Goal: Information Seeking & Learning: Check status

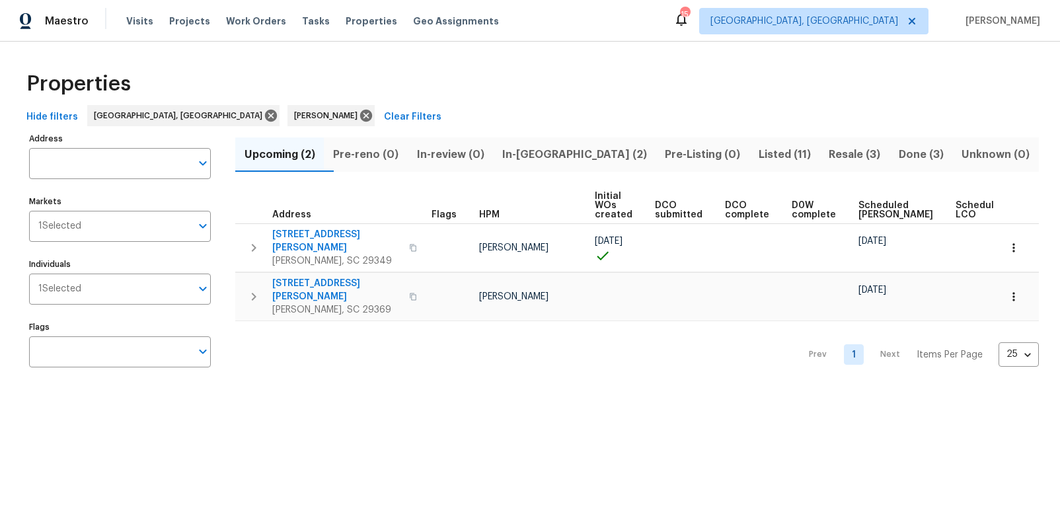
click at [554, 160] on span "In-reno (2)" at bounding box center [574, 154] width 147 height 18
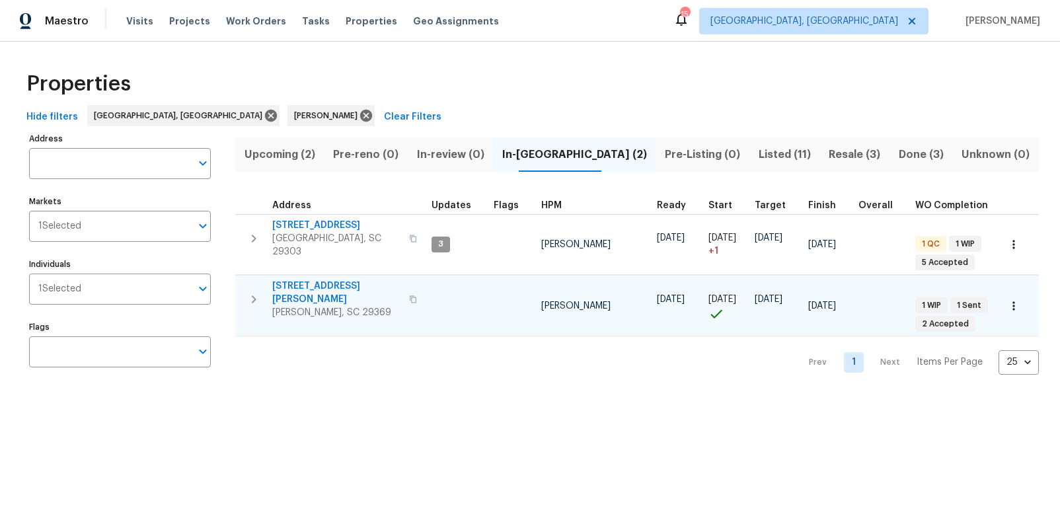
click at [312, 279] on span "[STREET_ADDRESS][PERSON_NAME]" at bounding box center [336, 292] width 129 height 26
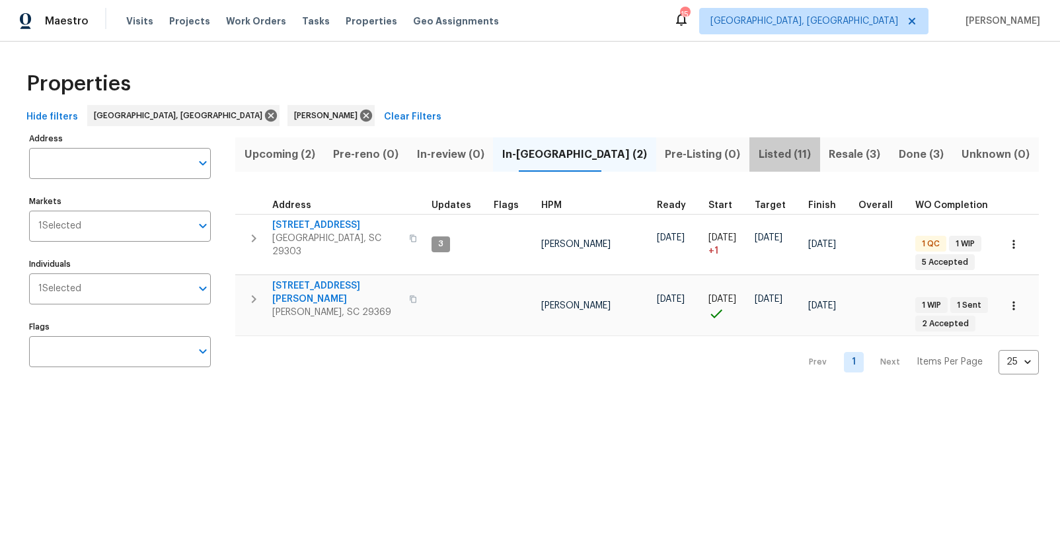
click at [757, 155] on span "Listed (11)" at bounding box center [784, 154] width 54 height 18
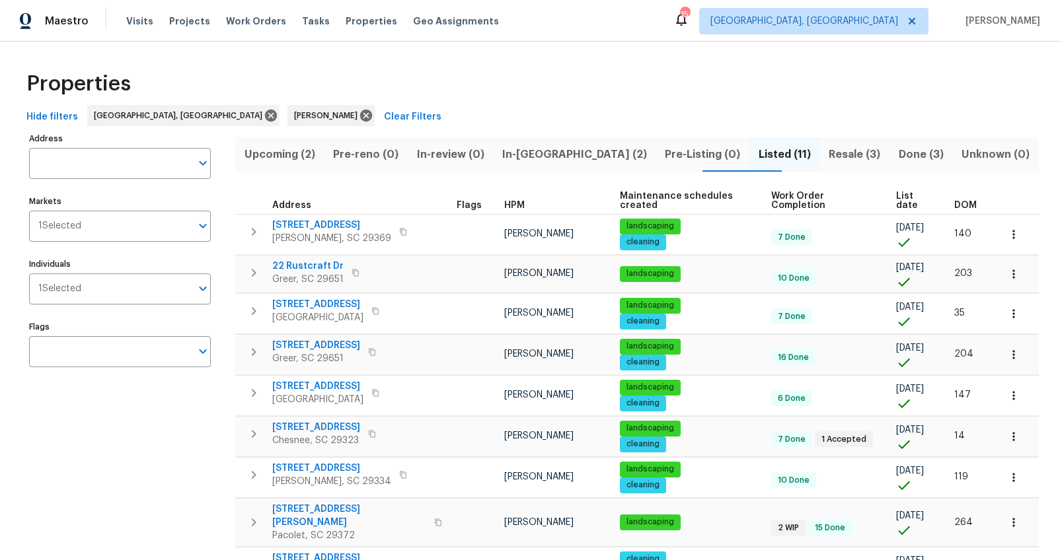
click at [954, 201] on span "DOM" at bounding box center [965, 205] width 22 height 9
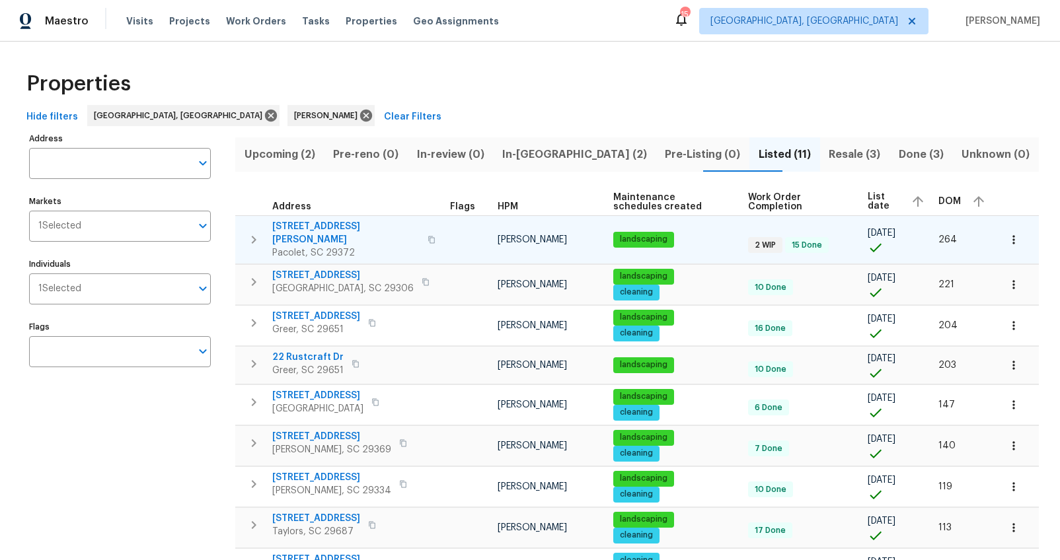
click at [305, 224] on span "[STREET_ADDRESS][PERSON_NAME]" at bounding box center [345, 233] width 147 height 26
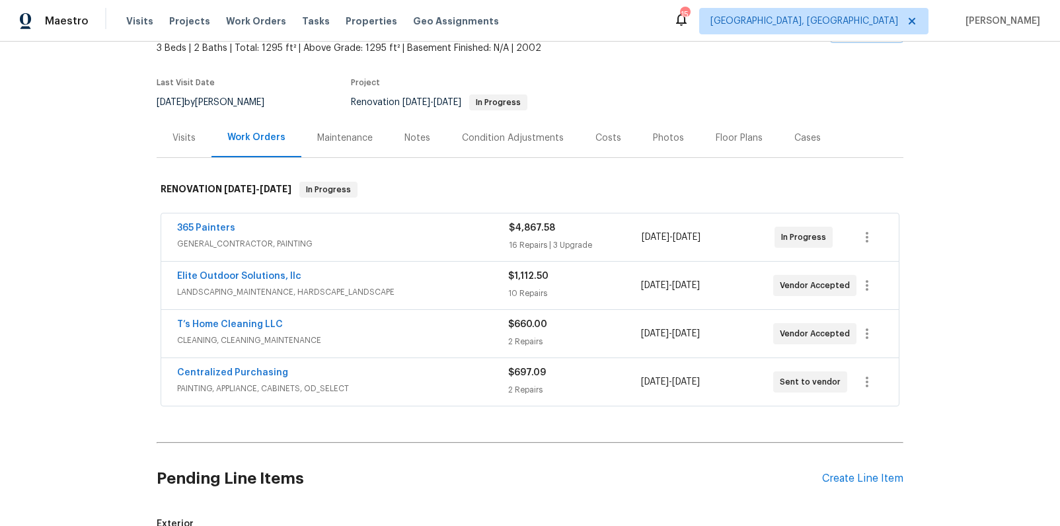
scroll to position [90, 0]
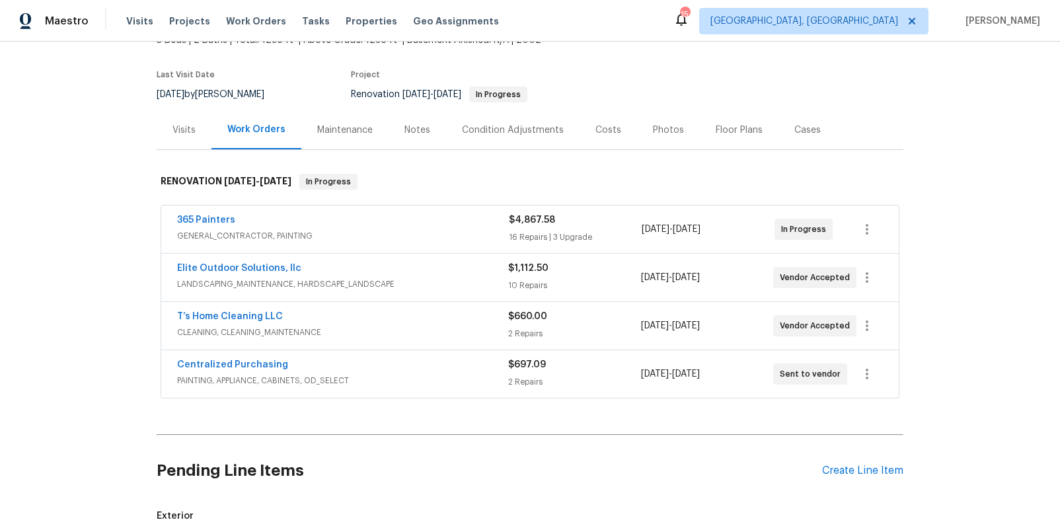
click at [605, 133] on div "Costs" at bounding box center [608, 130] width 26 height 13
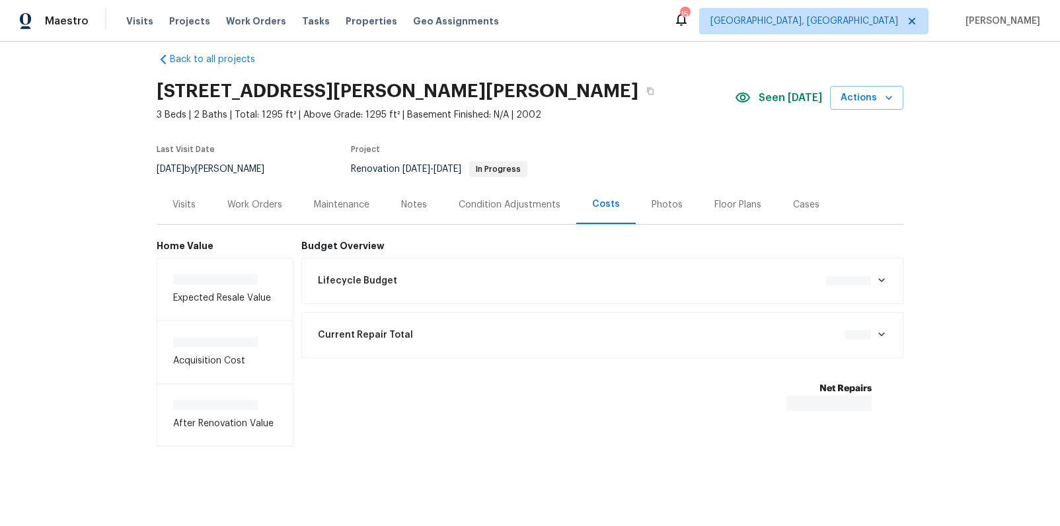
scroll to position [27, 0]
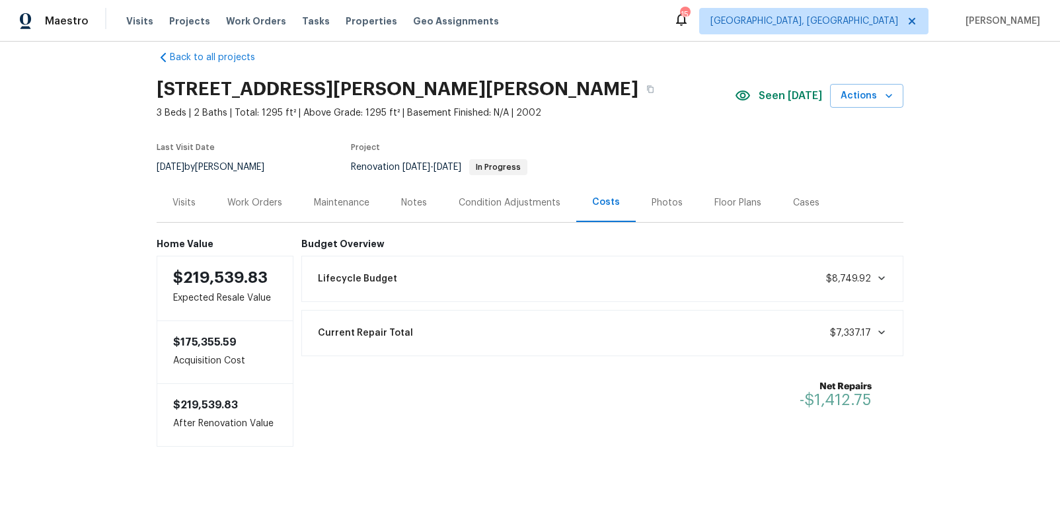
click at [262, 196] on div "Work Orders" at bounding box center [254, 202] width 55 height 13
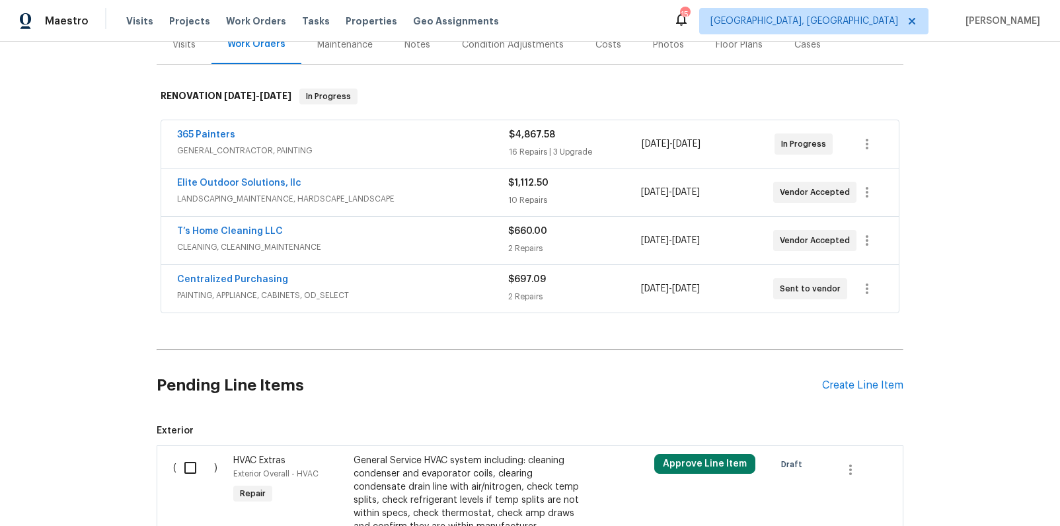
scroll to position [174, 0]
click at [462, 142] on div "365 Painters" at bounding box center [343, 137] width 332 height 16
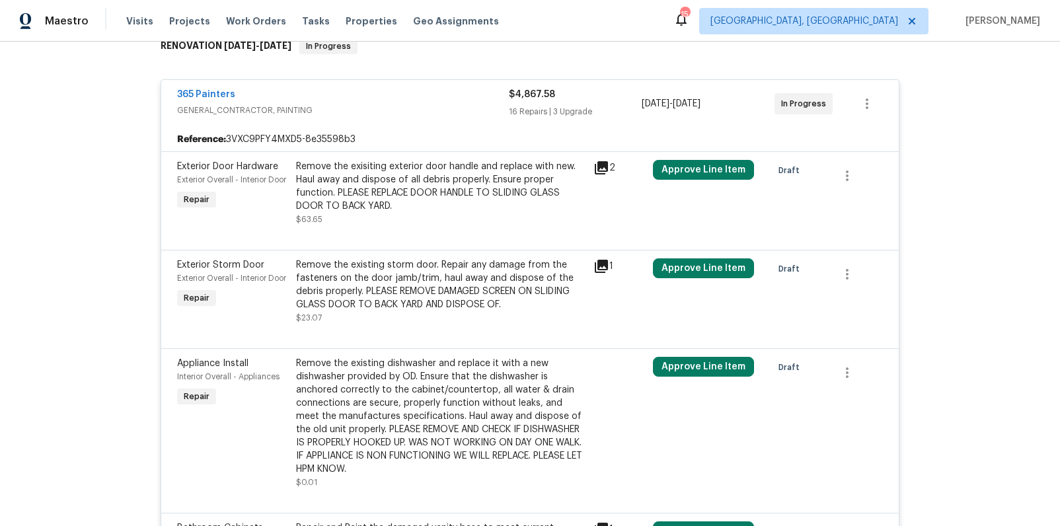
scroll to position [91, 0]
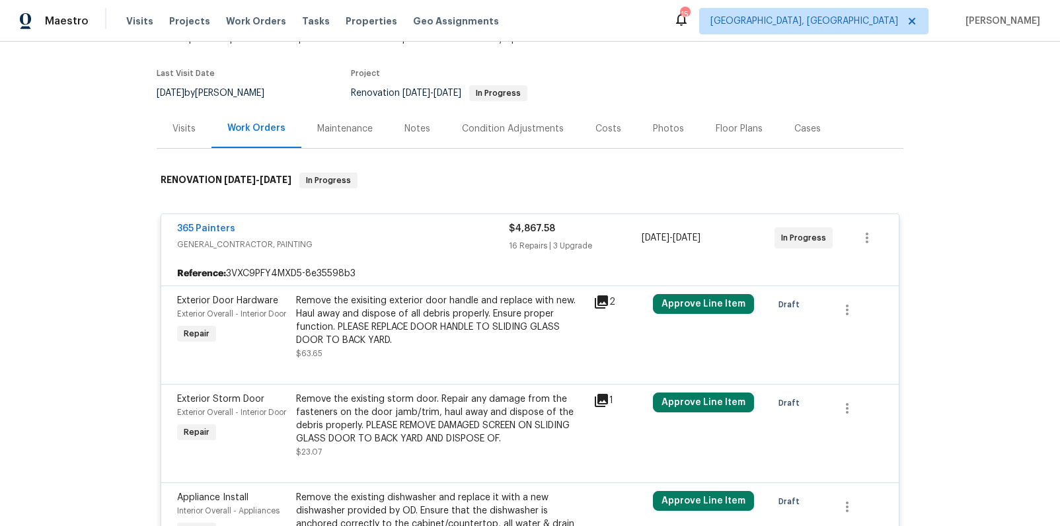
click at [605, 132] on div "Costs" at bounding box center [608, 128] width 26 height 13
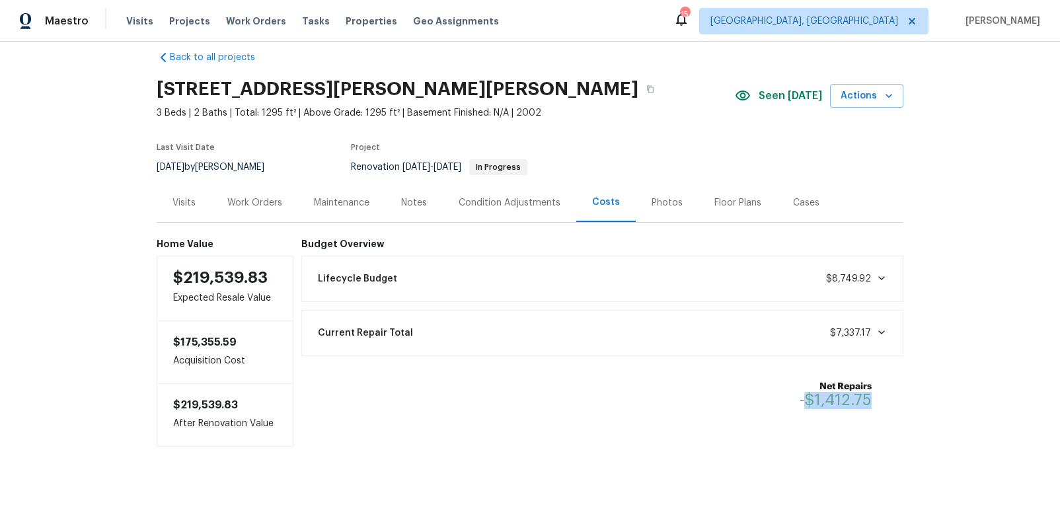
drag, startPoint x: 863, startPoint y: 389, endPoint x: 805, endPoint y: 390, distance: 58.8
click at [805, 392] on span "-$1,412.75" at bounding box center [835, 400] width 72 height 16
click at [531, 407] on div "Net Repairs -$1,412.75" at bounding box center [602, 394] width 602 height 61
click at [273, 196] on div "Work Orders" at bounding box center [254, 202] width 55 height 13
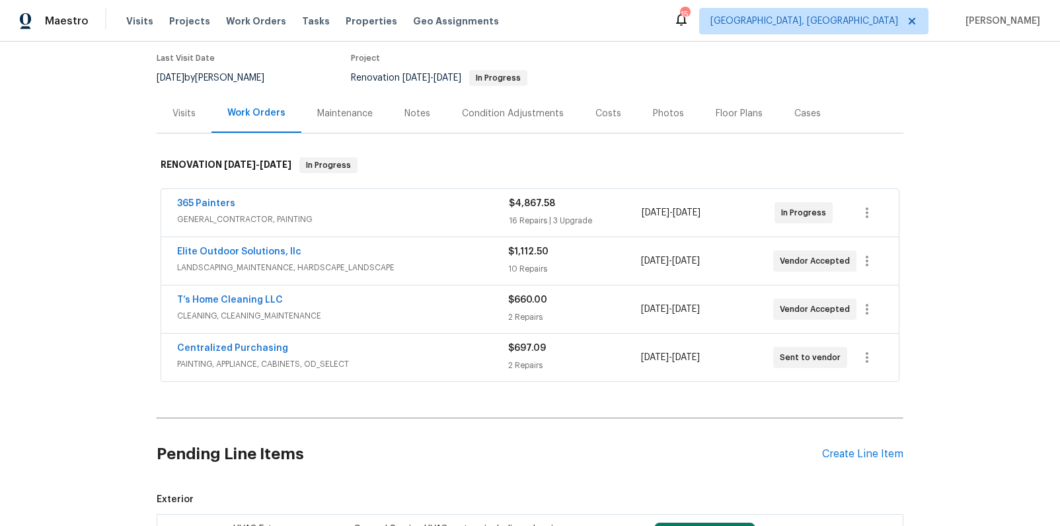
scroll to position [145, 0]
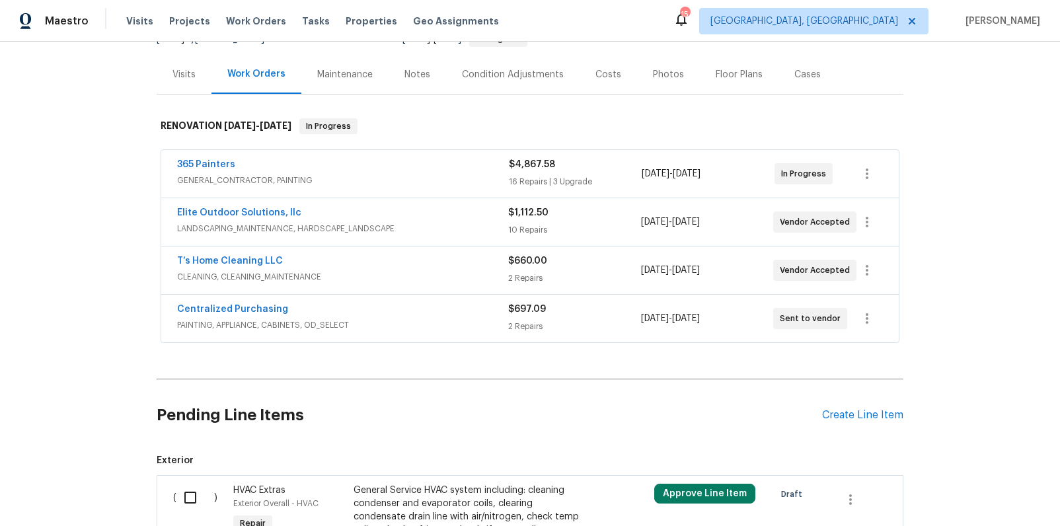
click at [430, 171] on div "365 Painters" at bounding box center [343, 166] width 332 height 16
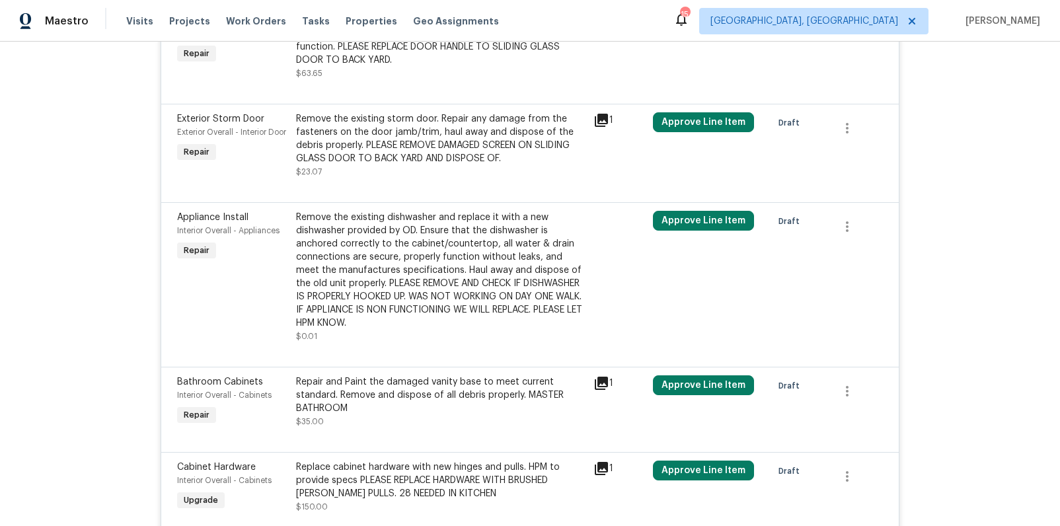
scroll to position [166, 0]
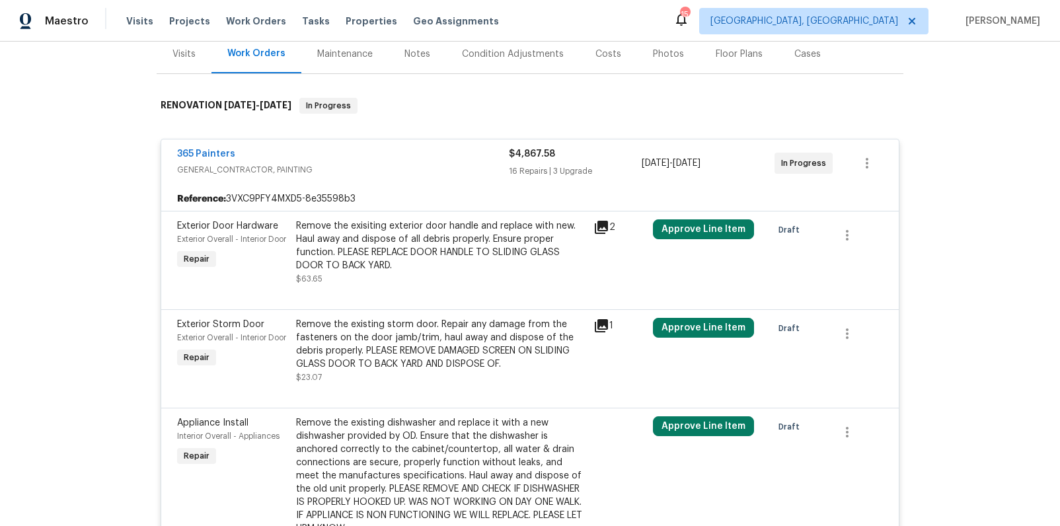
click at [456, 166] on span "GENERAL_CONTRACTOR, PAINTING" at bounding box center [343, 169] width 332 height 13
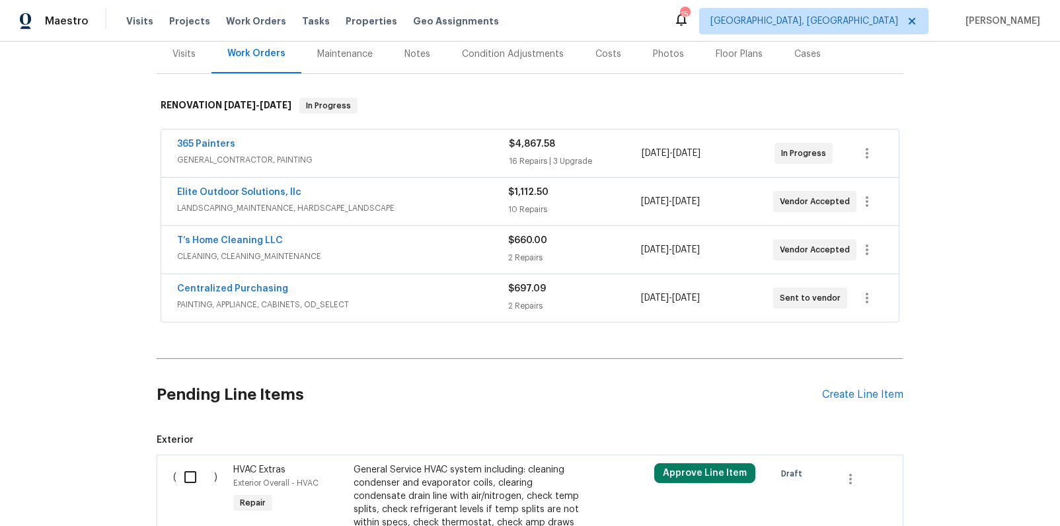
click at [464, 208] on span "LANDSCAPING_MAINTENANCE, HARDSCAPE_LANDSCAPE" at bounding box center [342, 207] width 331 height 13
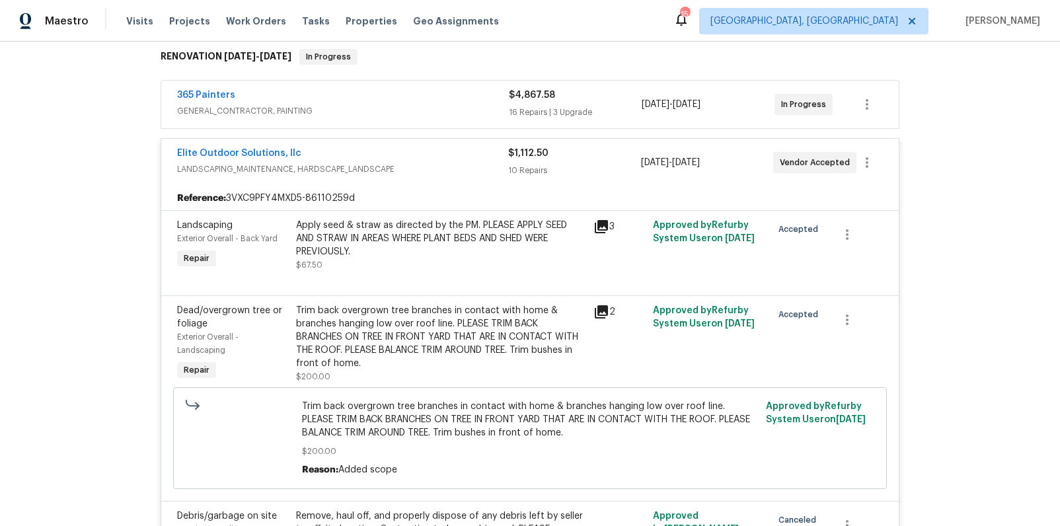
scroll to position [98, 0]
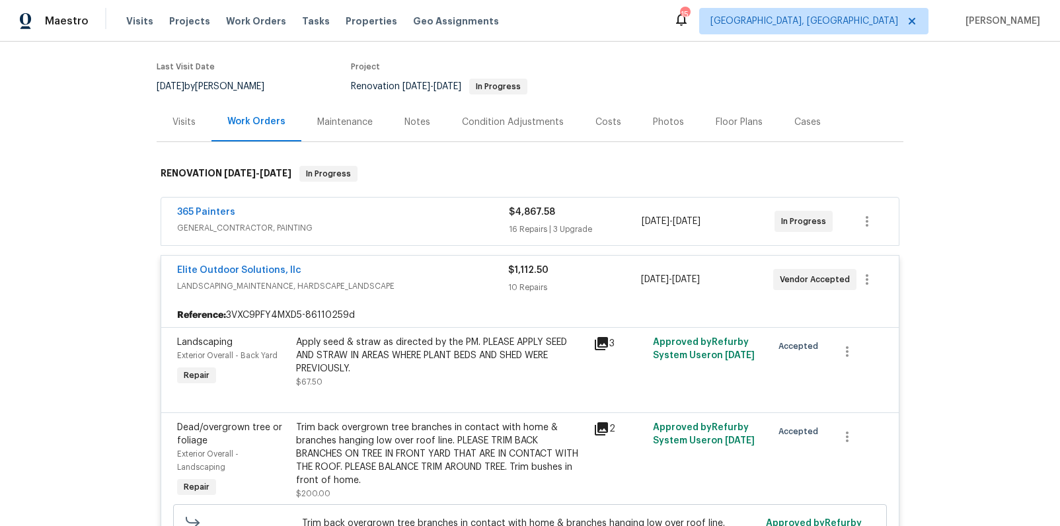
click at [428, 277] on div "Elite Outdoor Solutions, llc" at bounding box center [342, 272] width 331 height 16
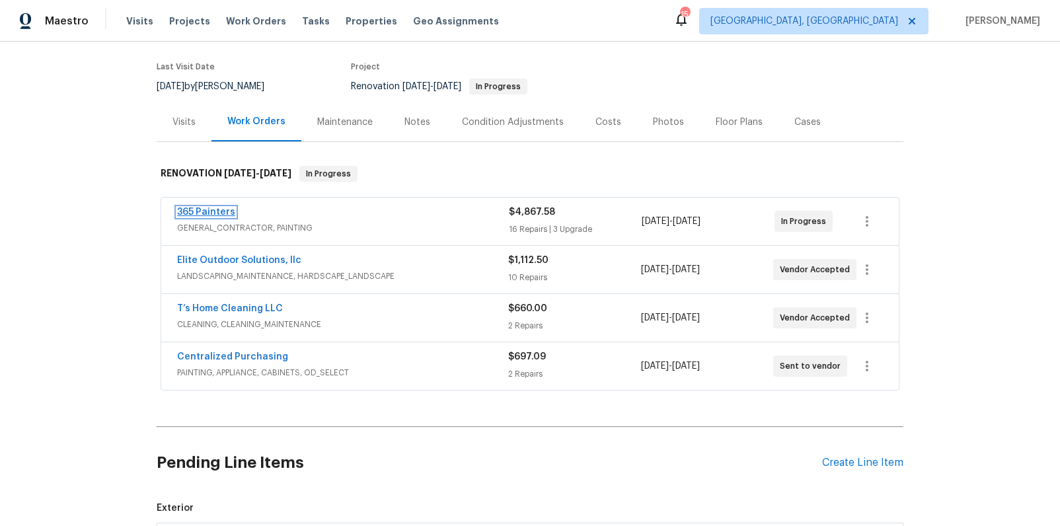
click at [190, 212] on link "365 Painters" at bounding box center [206, 211] width 58 height 9
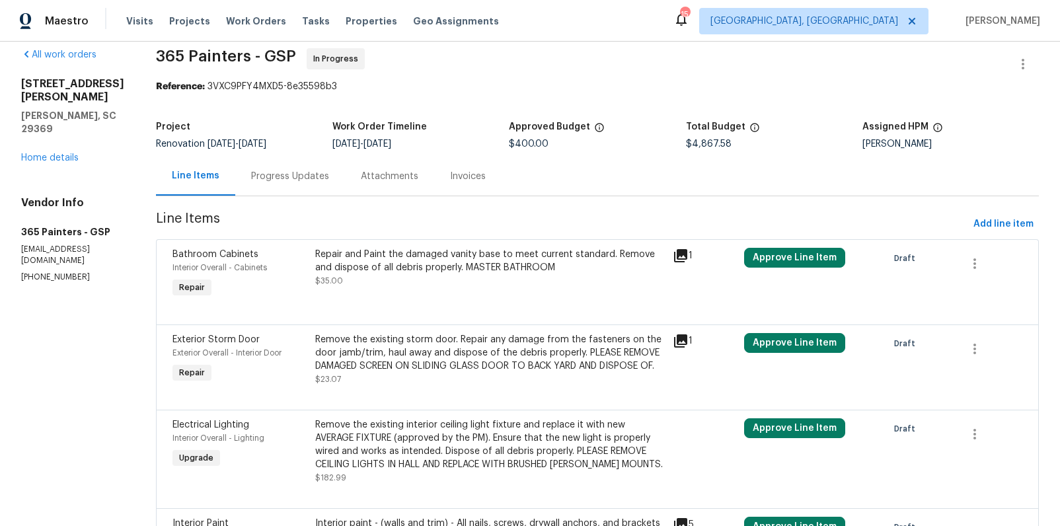
scroll to position [63, 0]
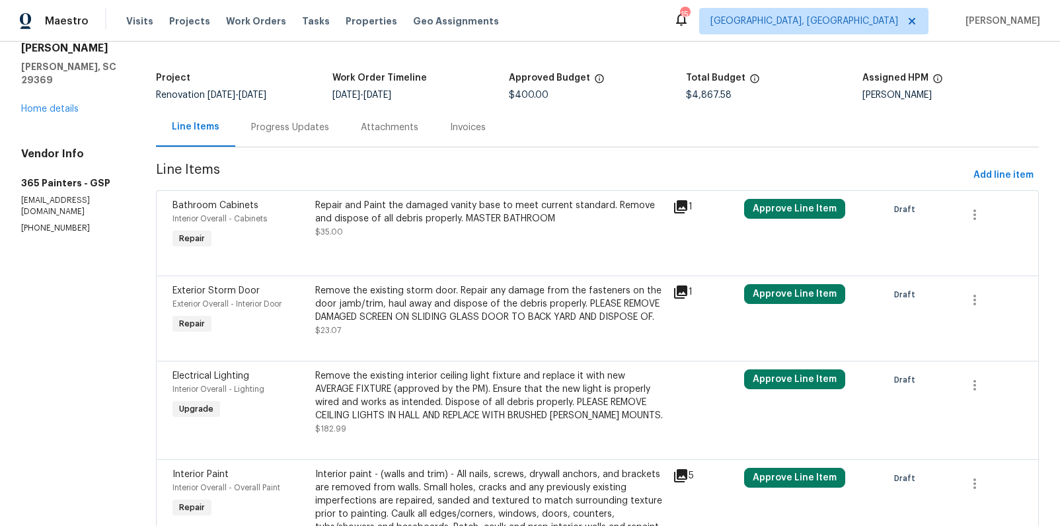
click at [283, 142] on div "Progress Updates" at bounding box center [290, 127] width 110 height 39
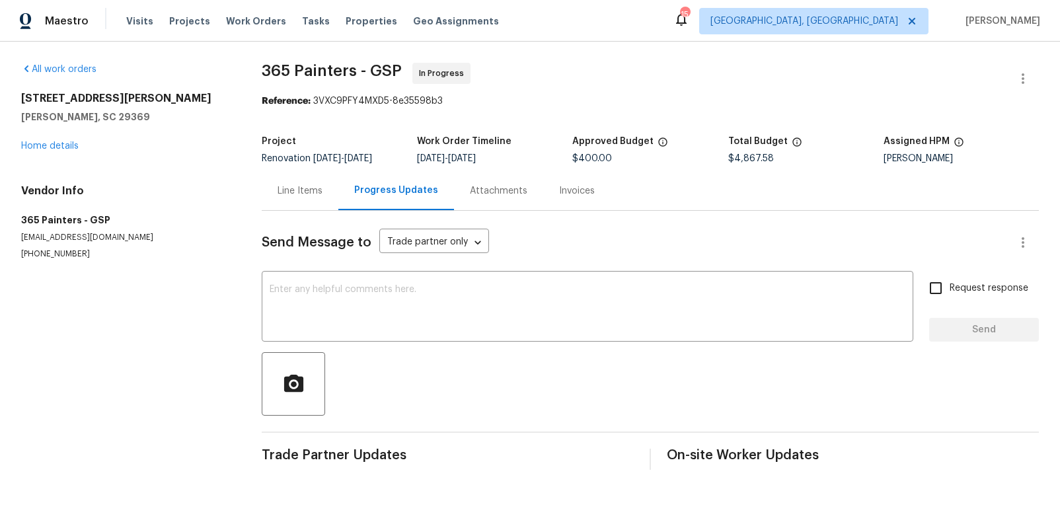
click at [284, 187] on div "Line Items" at bounding box center [299, 190] width 45 height 13
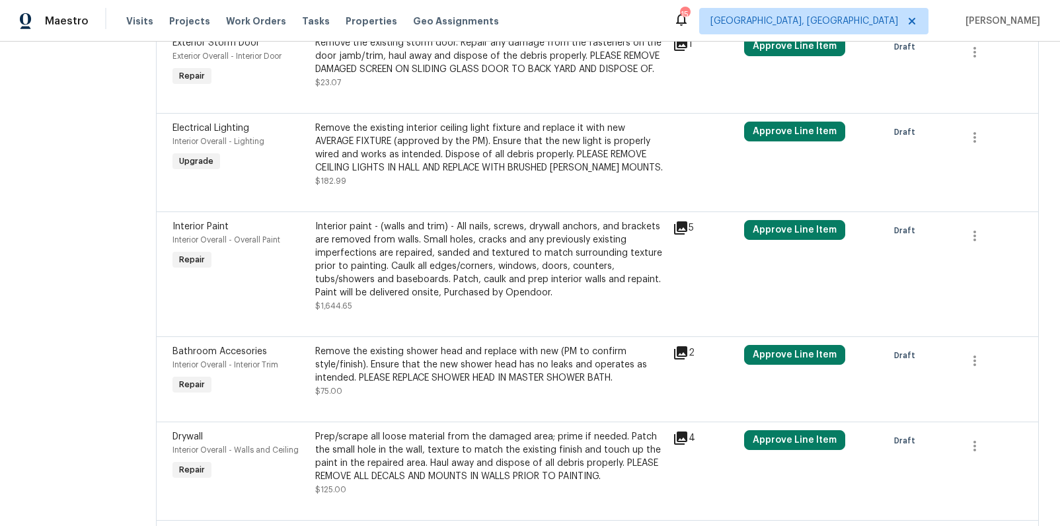
scroll to position [315, 0]
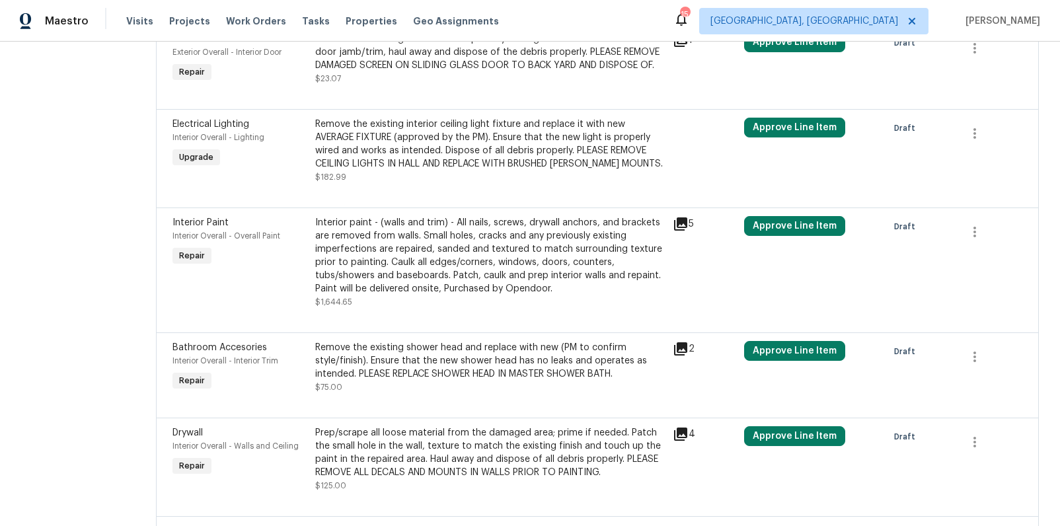
click at [396, 275] on div "Interior paint - (walls and trim) - All nails, screws, drywall anchors, and bra…" at bounding box center [489, 255] width 349 height 79
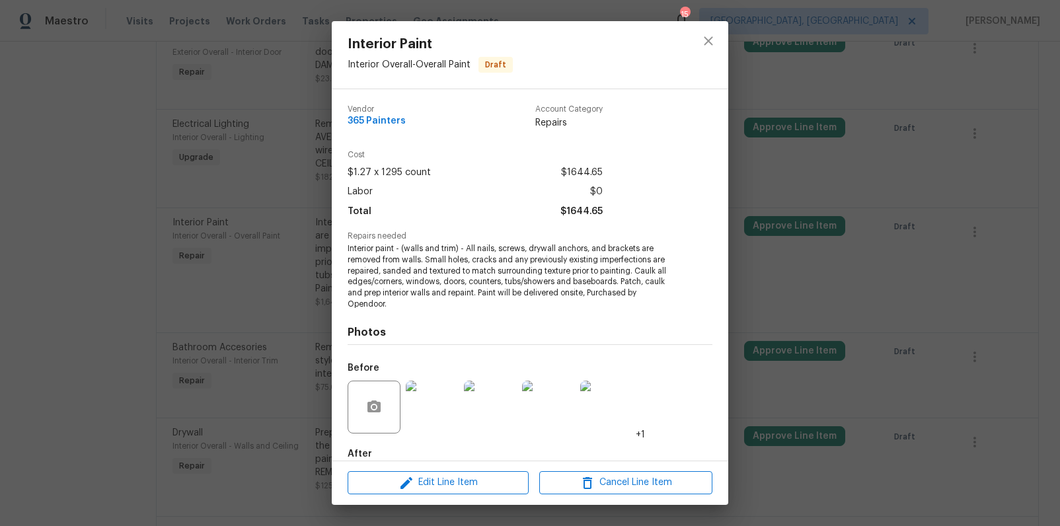
click at [259, 285] on div "Interior Paint Interior Overall - Overall Paint Draft Vendor 365 Painters Accou…" at bounding box center [530, 263] width 1060 height 526
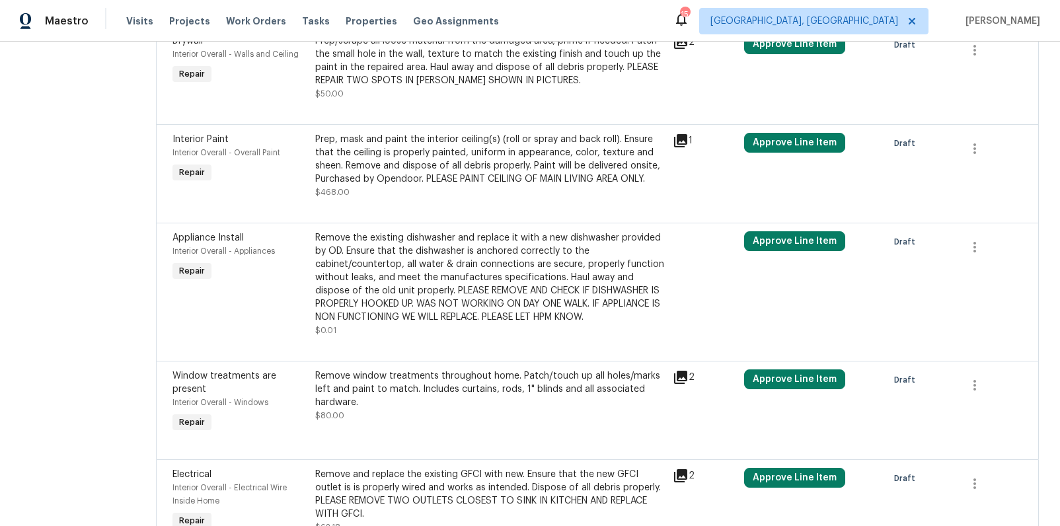
scroll to position [1646, 0]
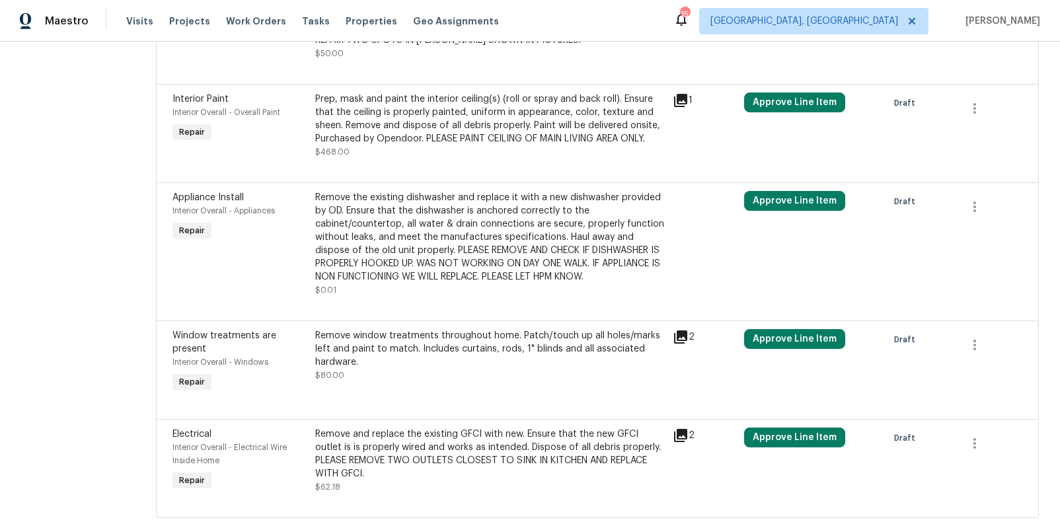
click at [674, 429] on icon at bounding box center [680, 435] width 13 height 13
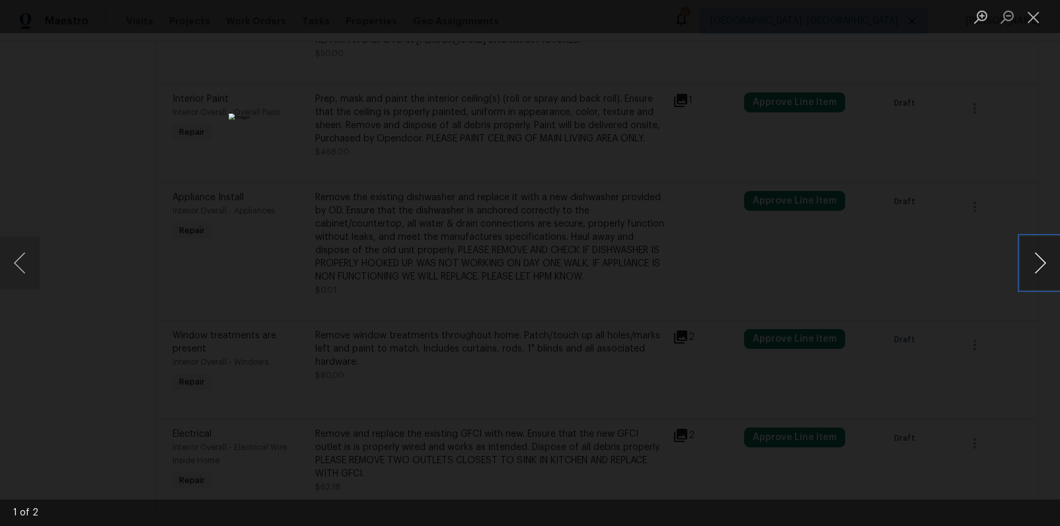
click at [1032, 259] on button "Next image" at bounding box center [1040, 263] width 40 height 53
click at [865, 169] on div "Lightbox" at bounding box center [530, 263] width 1060 height 526
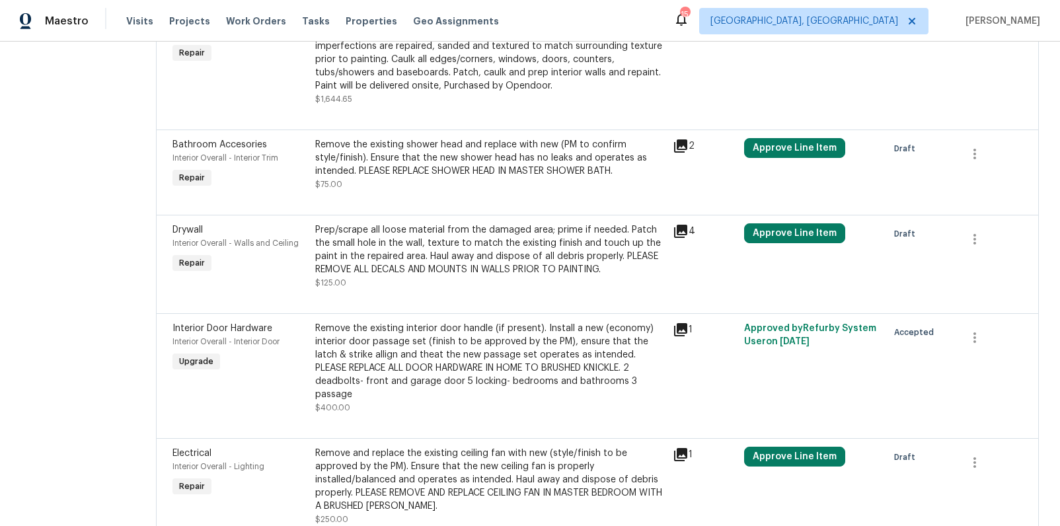
scroll to position [0, 0]
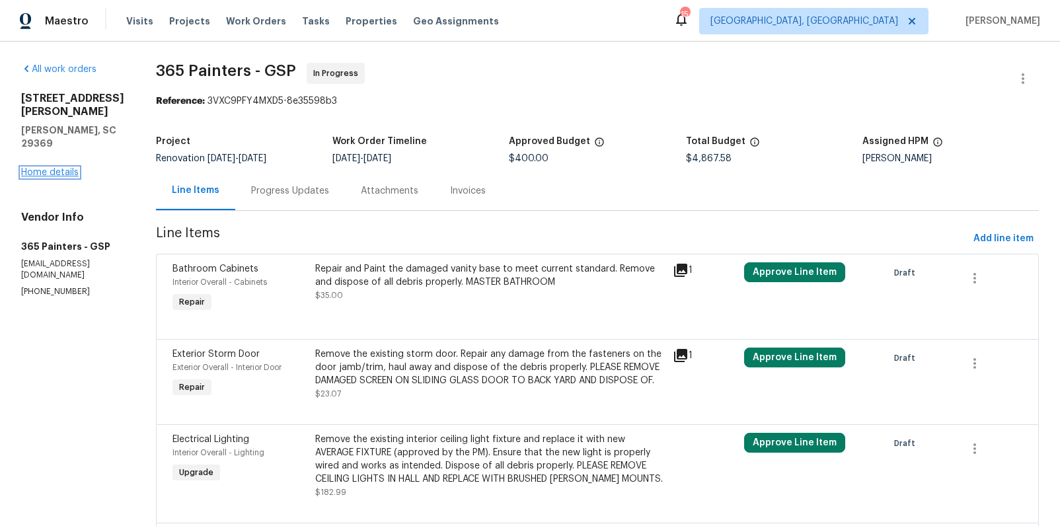
click at [65, 168] on link "Home details" at bounding box center [49, 172] width 57 height 9
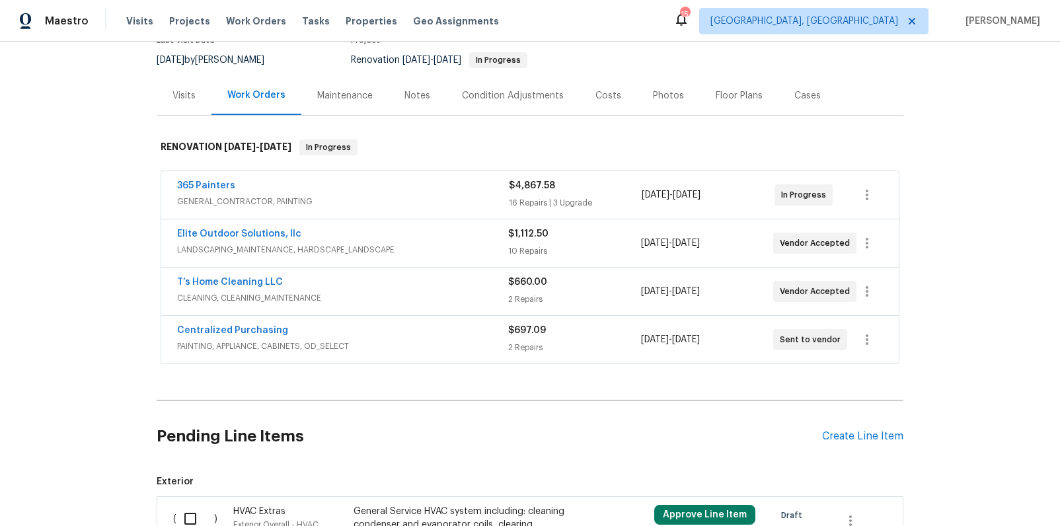
scroll to position [139, 0]
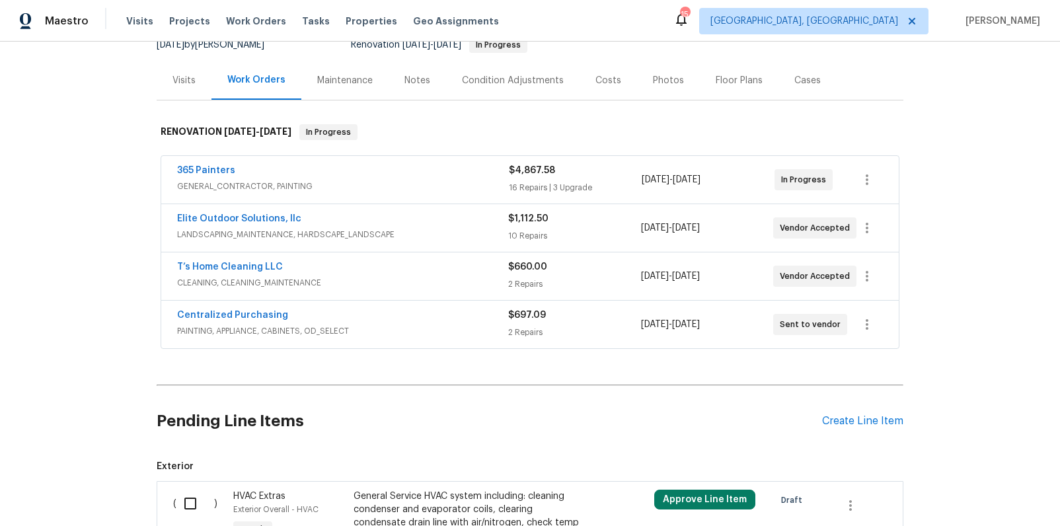
click at [319, 184] on span "GENERAL_CONTRACTOR, PAINTING" at bounding box center [343, 186] width 332 height 13
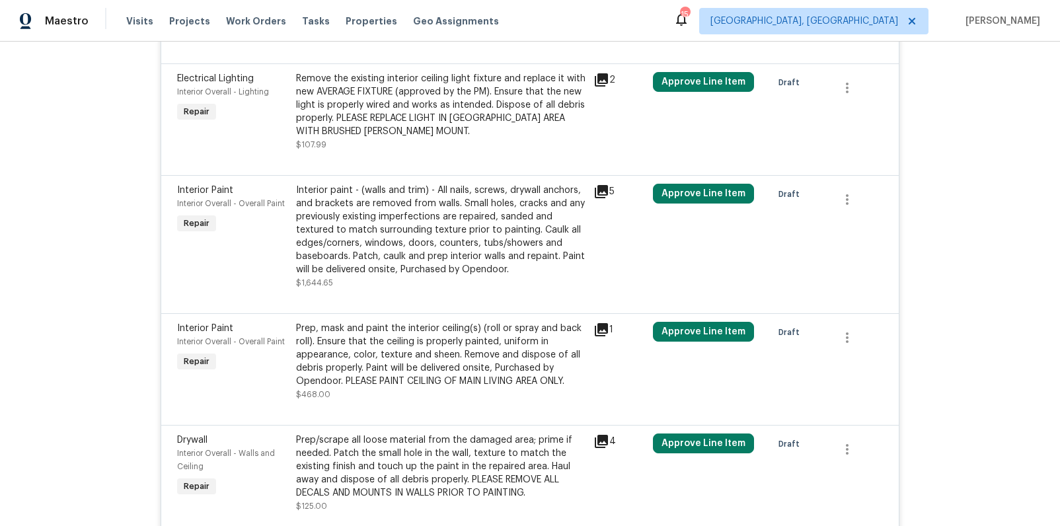
scroll to position [1711, 0]
click at [435, 233] on div "Interior paint - (walls and trim) - All nails, screws, drywall anchors, and bra…" at bounding box center [440, 230] width 289 height 92
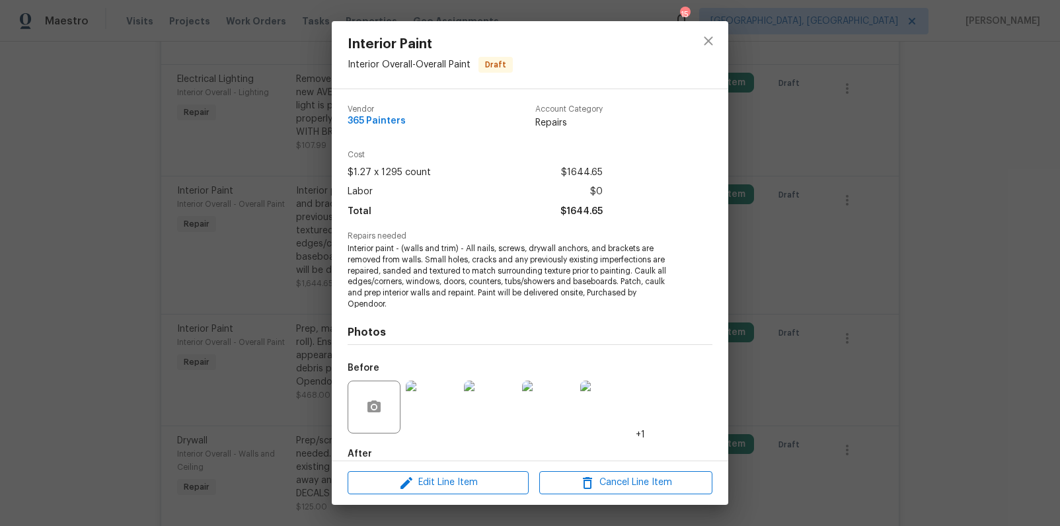
click at [429, 402] on img at bounding box center [432, 407] width 53 height 53
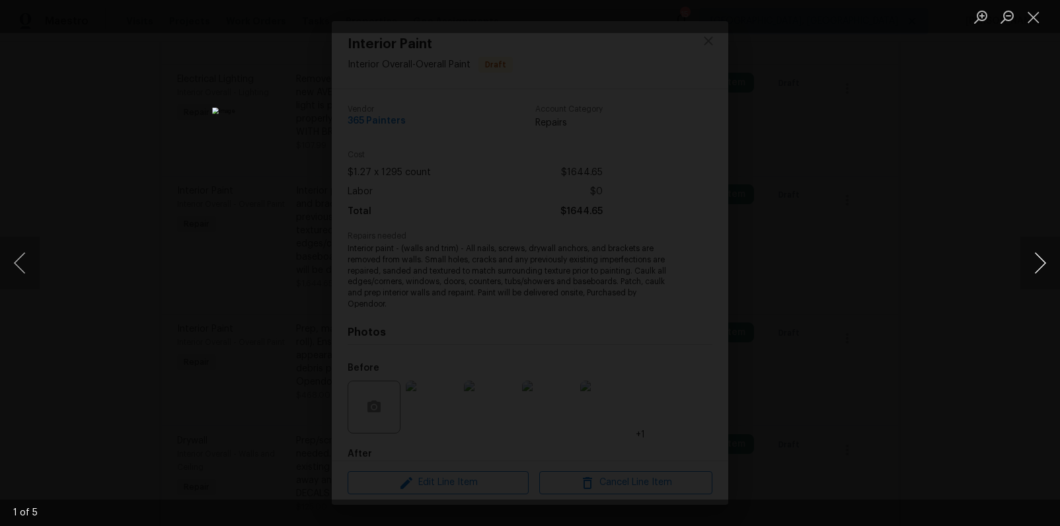
click at [1036, 262] on button "Next image" at bounding box center [1040, 263] width 40 height 53
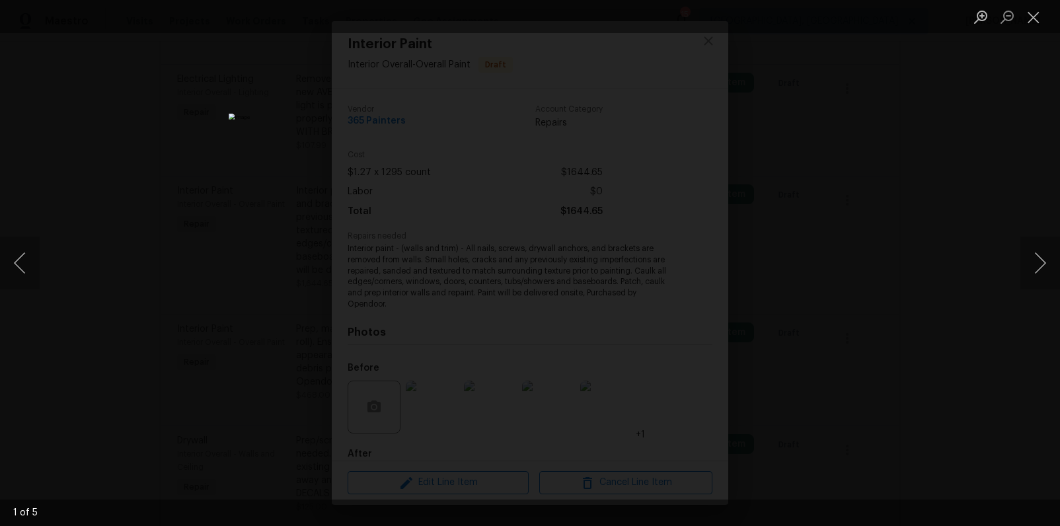
click at [918, 328] on div "Lightbox" at bounding box center [530, 263] width 1060 height 526
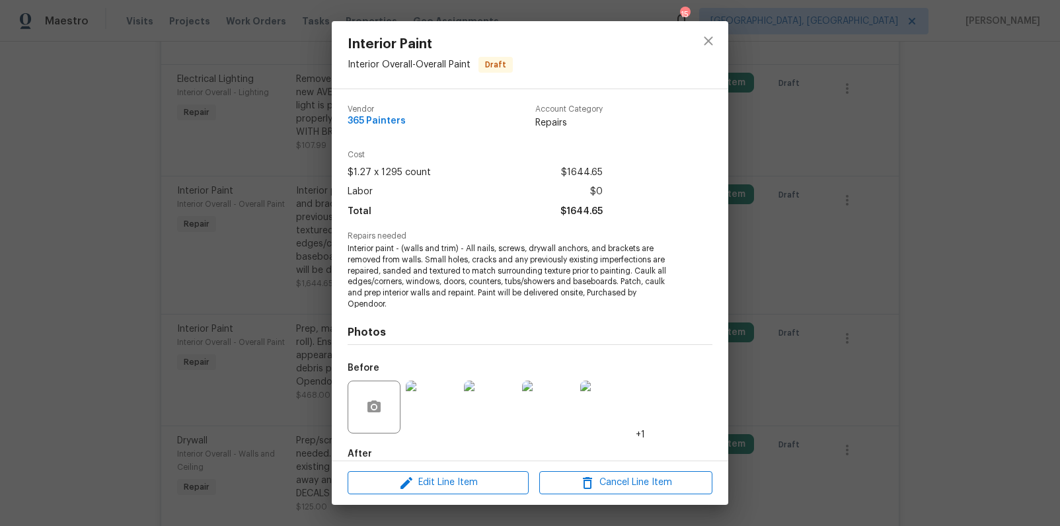
click at [828, 334] on div "Interior Paint Interior Overall - Overall Paint Draft Vendor 365 Painters Accou…" at bounding box center [530, 263] width 1060 height 526
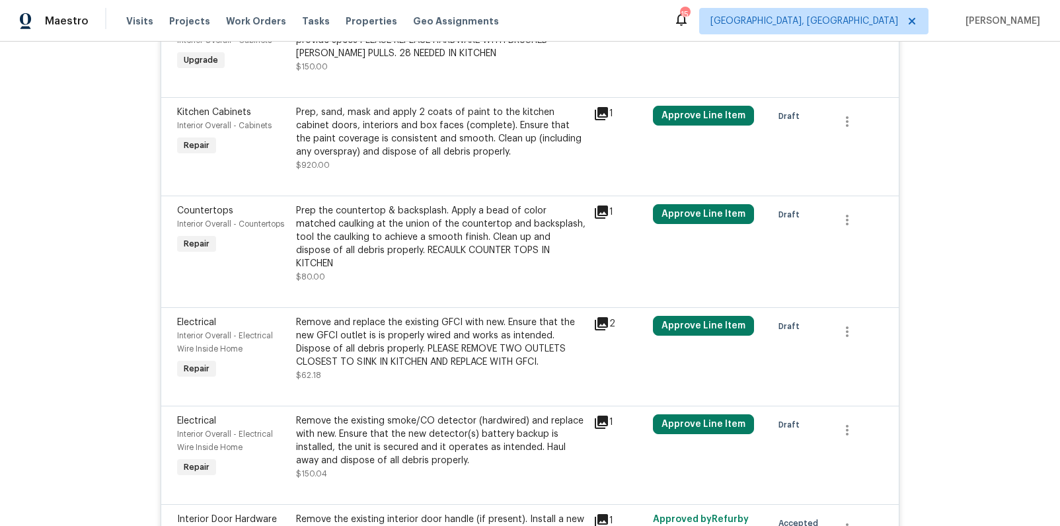
scroll to position [811, 0]
click at [595, 114] on icon at bounding box center [601, 114] width 13 height 13
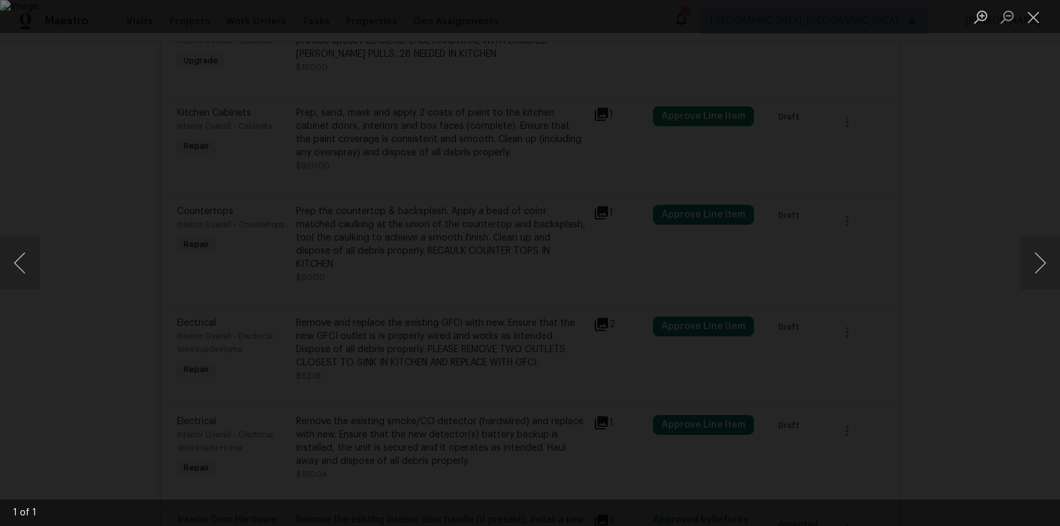
click at [528, 255] on img "Lightbox" at bounding box center [530, 263] width 1060 height 526
click at [846, 255] on div "Lightbox" at bounding box center [530, 263] width 1060 height 526
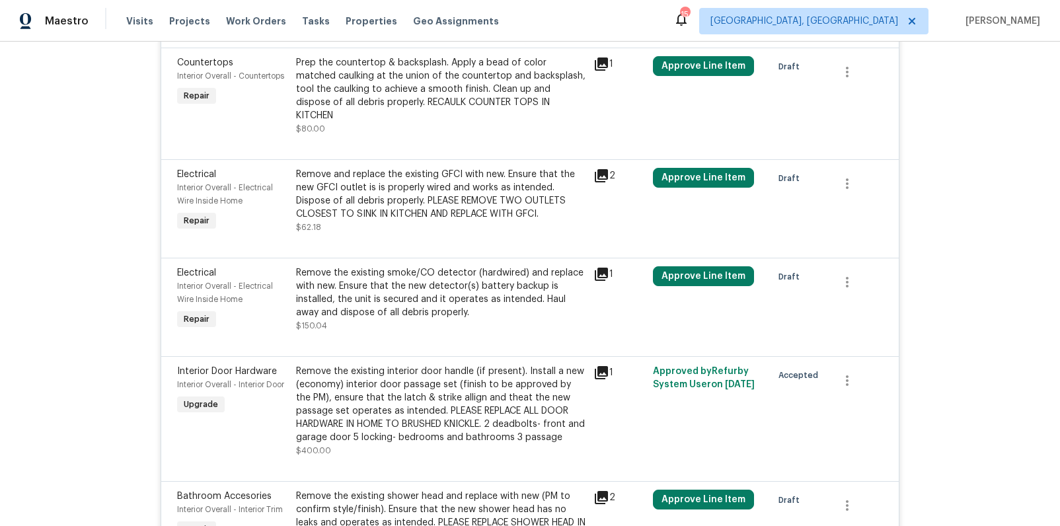
scroll to position [961, 0]
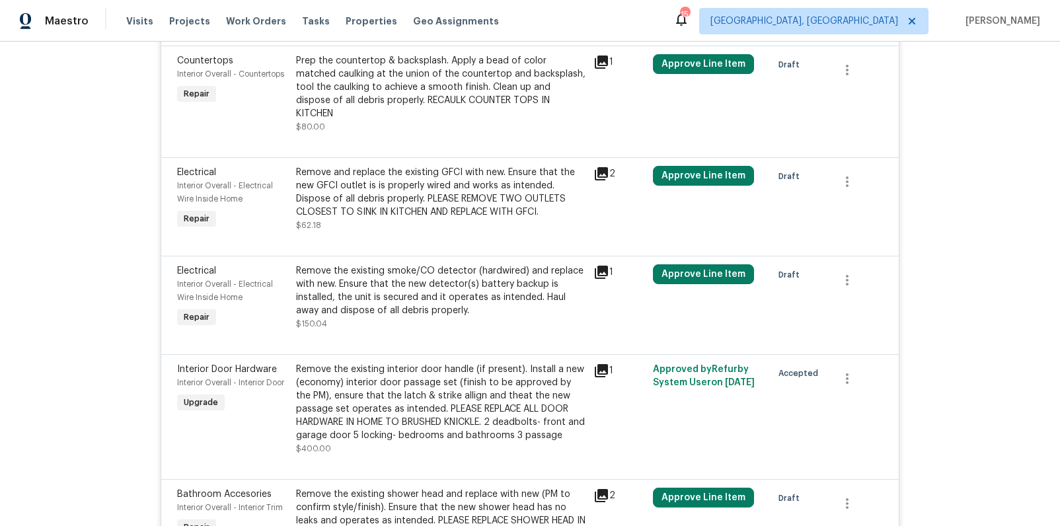
click at [597, 167] on icon at bounding box center [601, 173] width 13 height 13
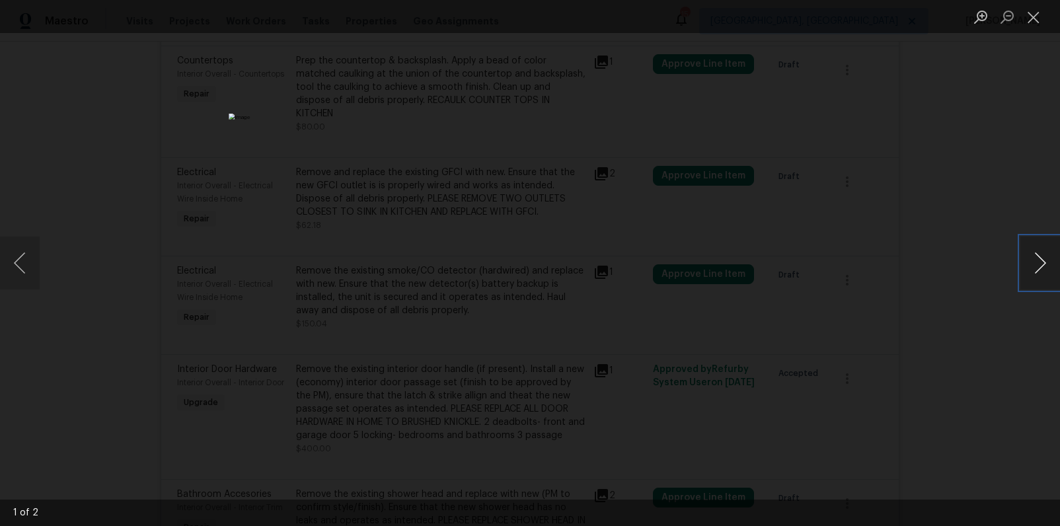
click at [1045, 264] on button "Next image" at bounding box center [1040, 263] width 40 height 53
click at [941, 302] on div "Lightbox" at bounding box center [530, 263] width 1060 height 526
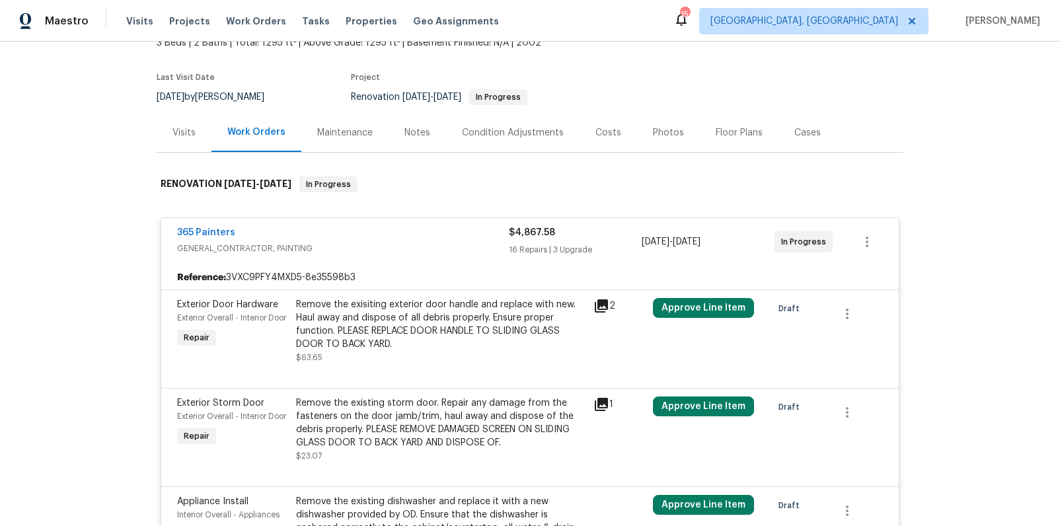
scroll to position [0, 0]
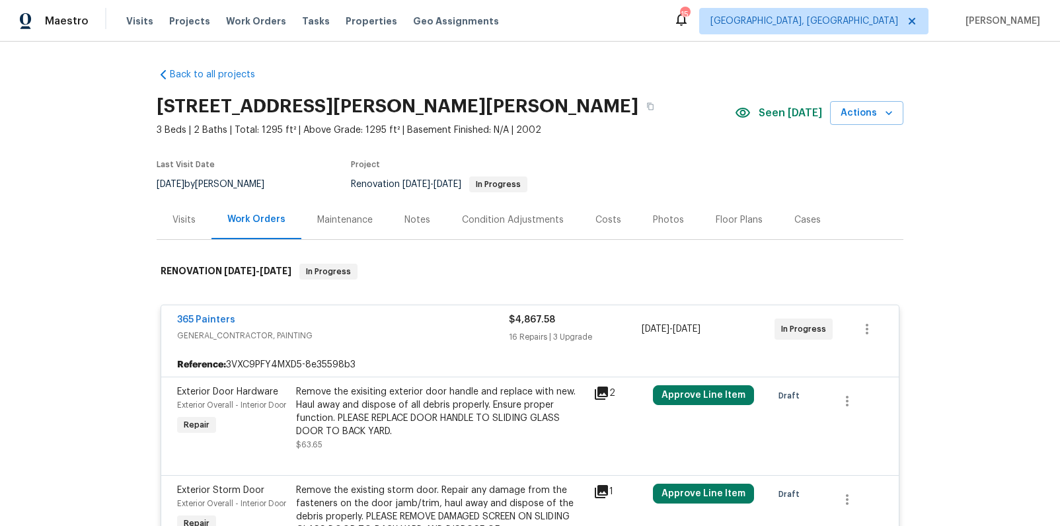
click at [443, 325] on div "365 Painters" at bounding box center [343, 321] width 332 height 16
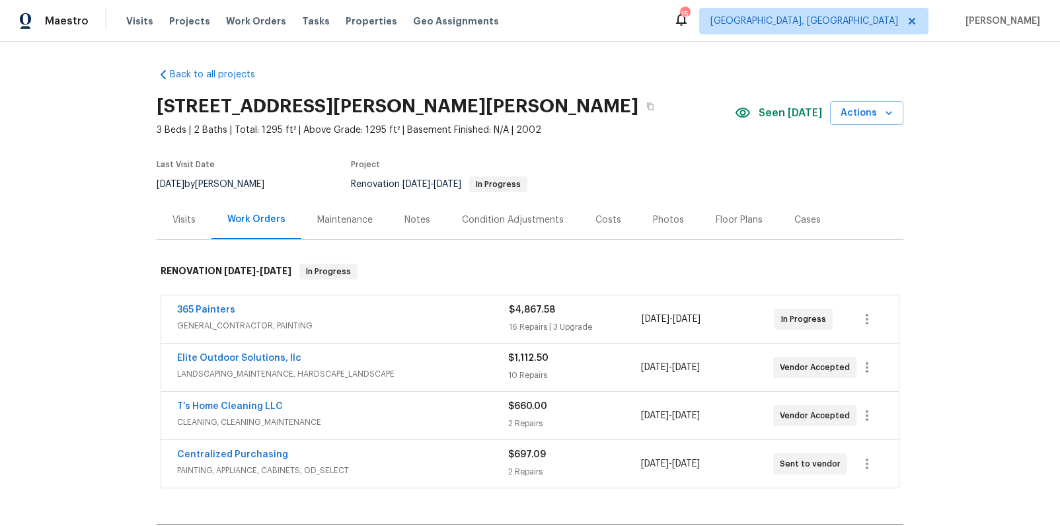
click at [357, 332] on div "365 Painters GENERAL_CONTRACTOR, PAINTING" at bounding box center [343, 319] width 332 height 32
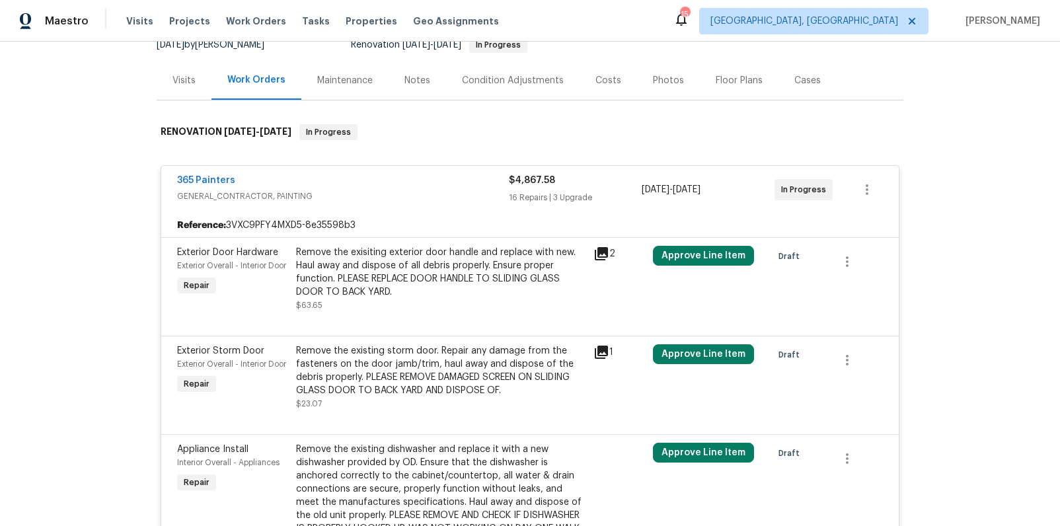
scroll to position [68, 0]
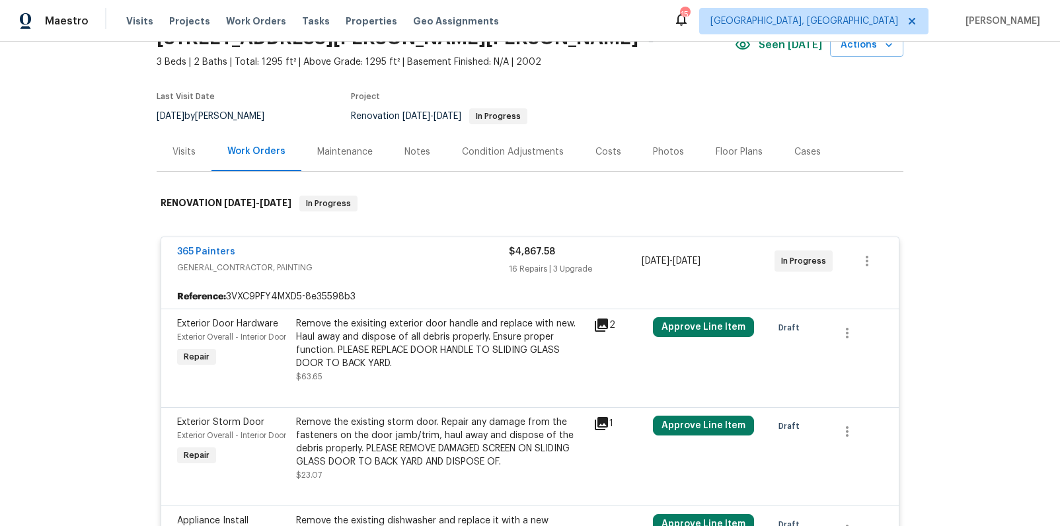
click at [342, 266] on span "GENERAL_CONTRACTOR, PAINTING" at bounding box center [343, 267] width 332 height 13
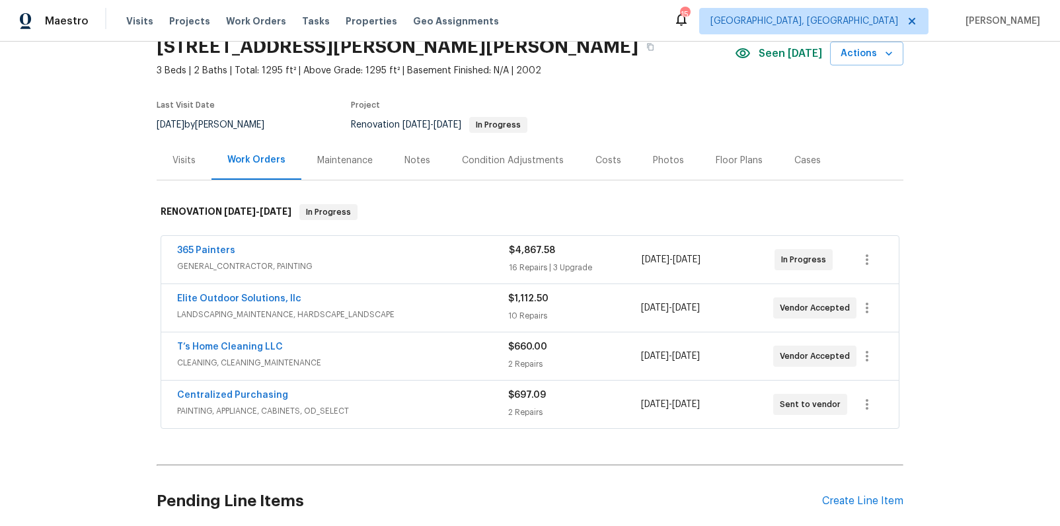
scroll to position [60, 0]
click at [220, 246] on link "365 Painters" at bounding box center [206, 249] width 58 height 9
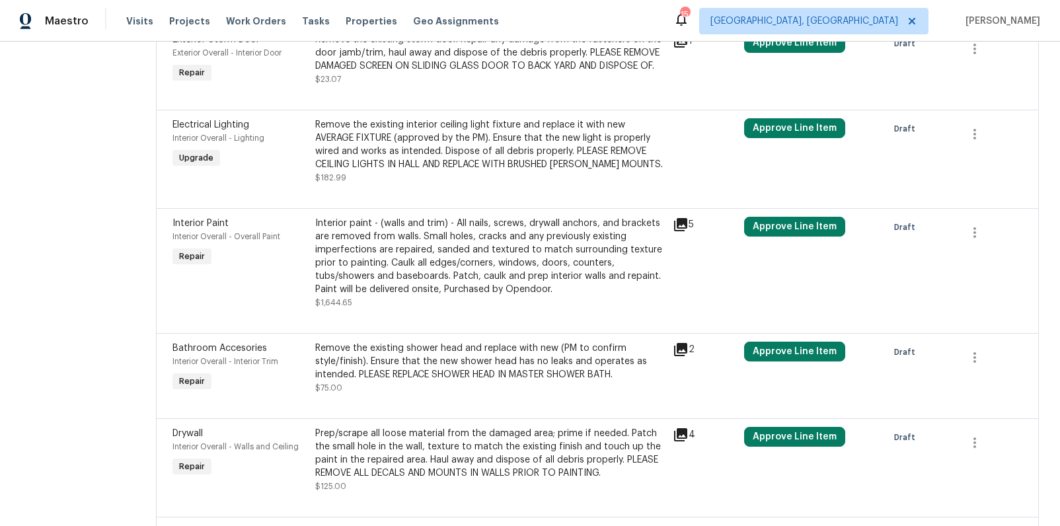
scroll to position [314, 0]
click at [403, 254] on div "Interior paint - (walls and trim) - All nails, screws, drywall anchors, and bra…" at bounding box center [489, 256] width 349 height 79
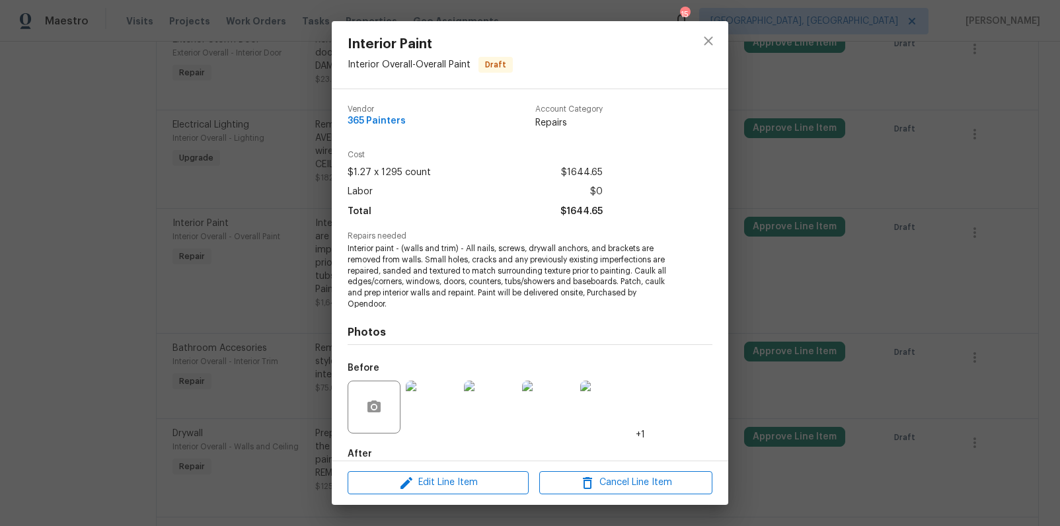
scroll to position [7, 0]
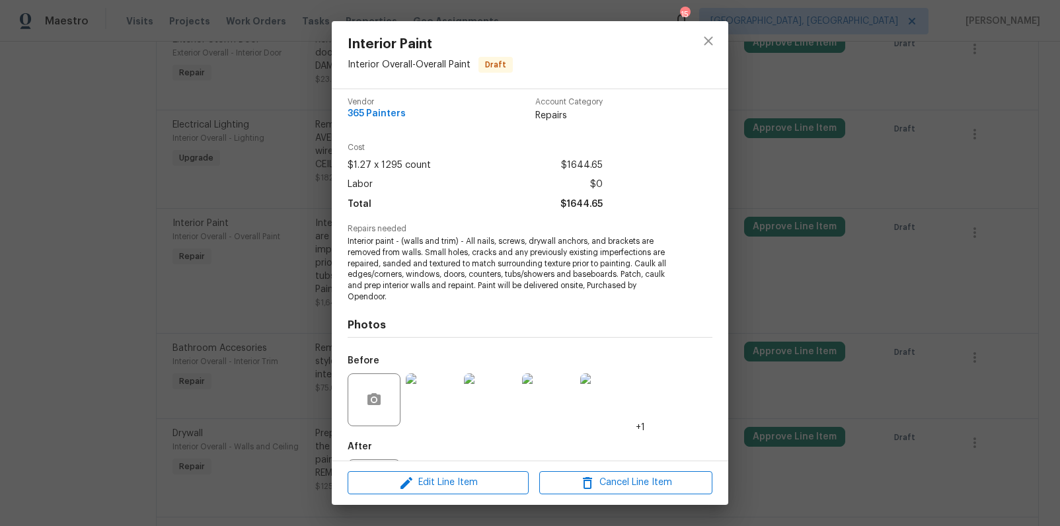
click at [902, 250] on div "Interior Paint Interior Overall - Overall Paint Draft Vendor 365 Painters Accou…" at bounding box center [530, 263] width 1060 height 526
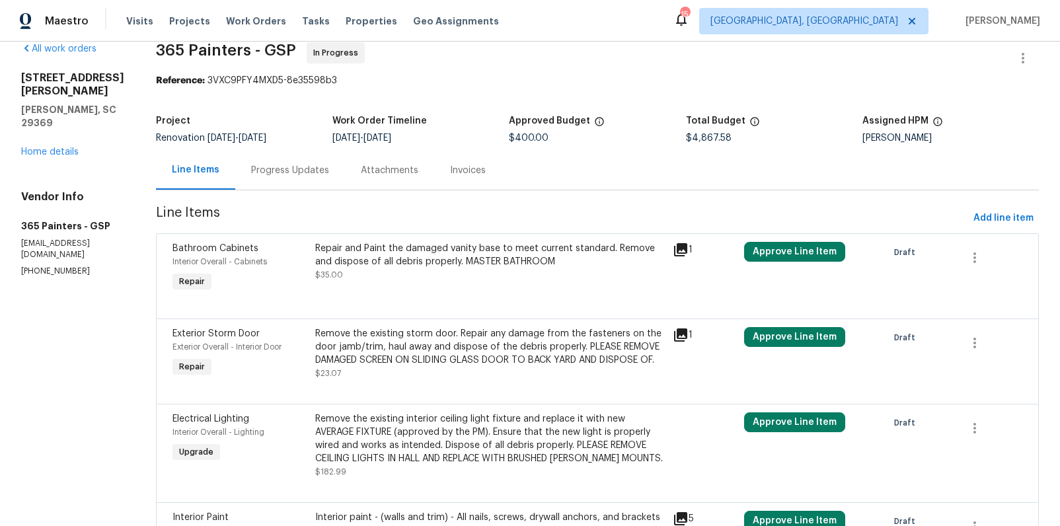
scroll to position [0, 0]
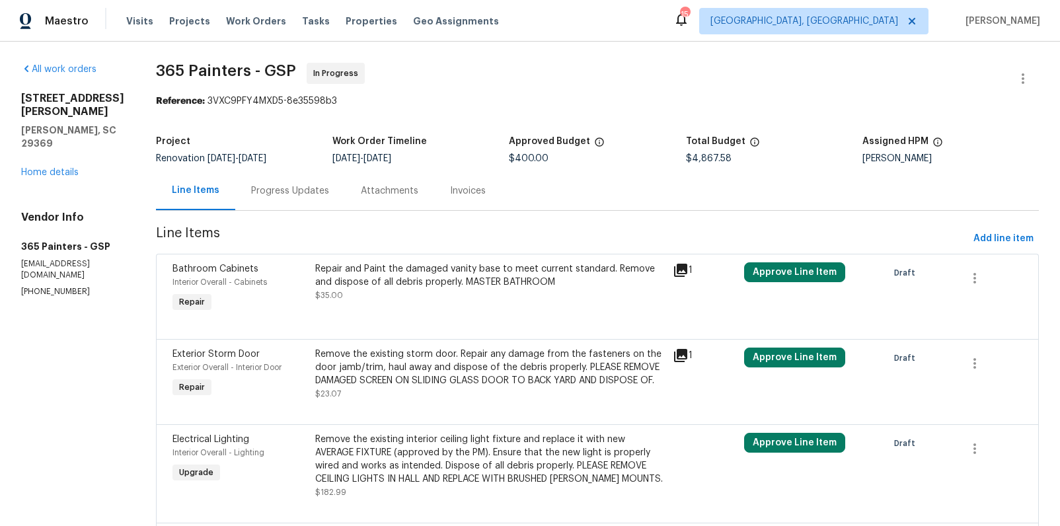
click at [64, 150] on div "[STREET_ADDRESS][PERSON_NAME][PERSON_NAME] Home details" at bounding box center [72, 135] width 103 height 87
click at [70, 168] on link "Home details" at bounding box center [49, 172] width 57 height 9
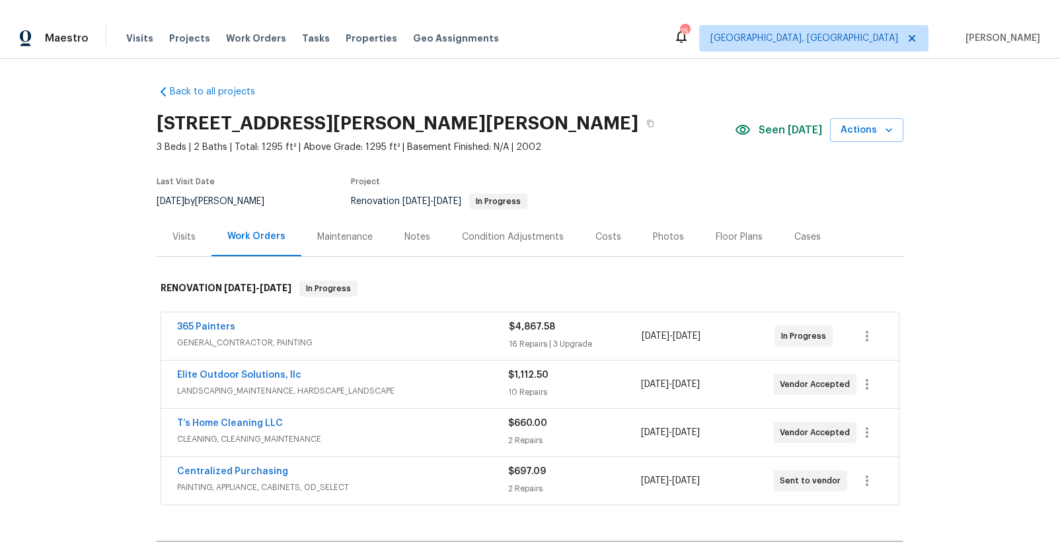
scroll to position [13, 0]
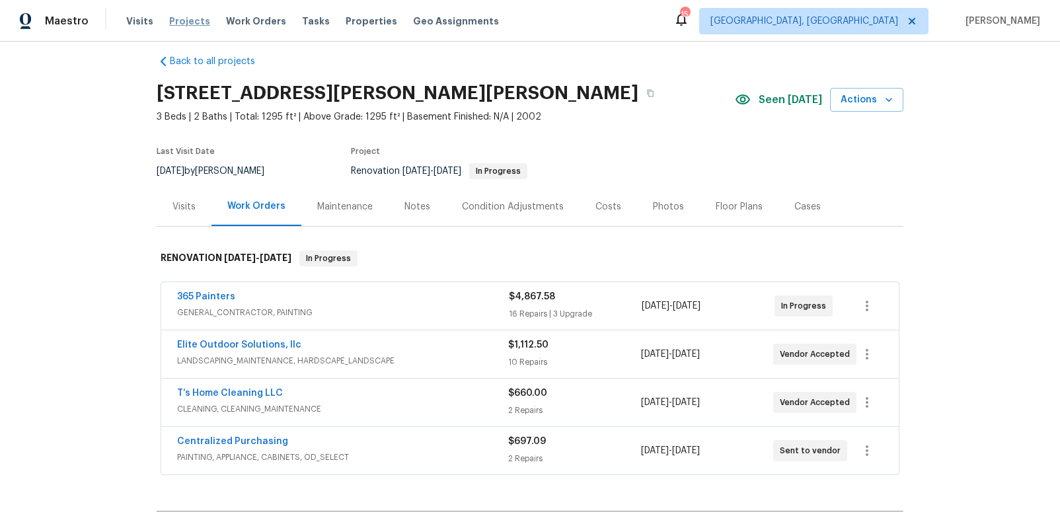
click at [187, 22] on span "Projects" at bounding box center [189, 21] width 41 height 13
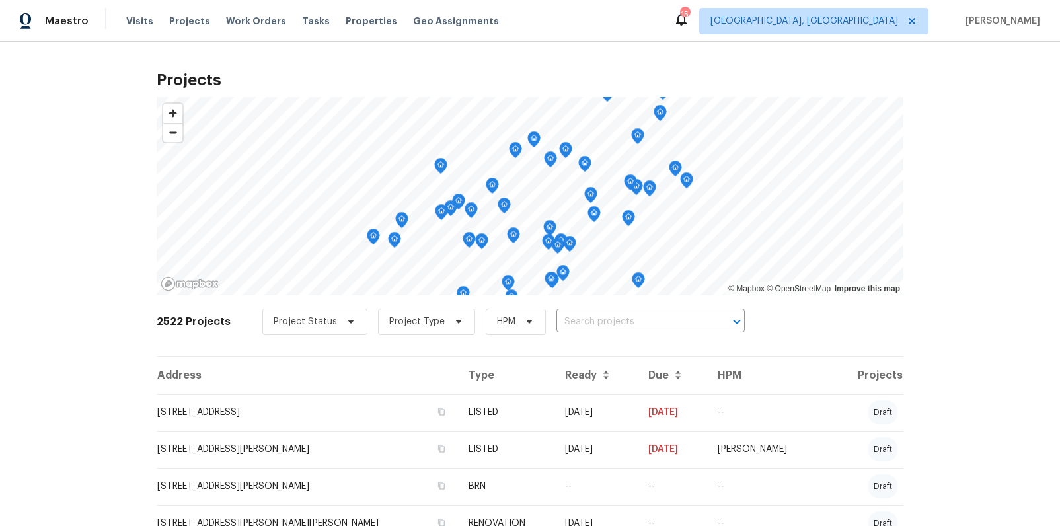
click at [597, 322] on input "text" at bounding box center [631, 322] width 151 height 20
type input "224"
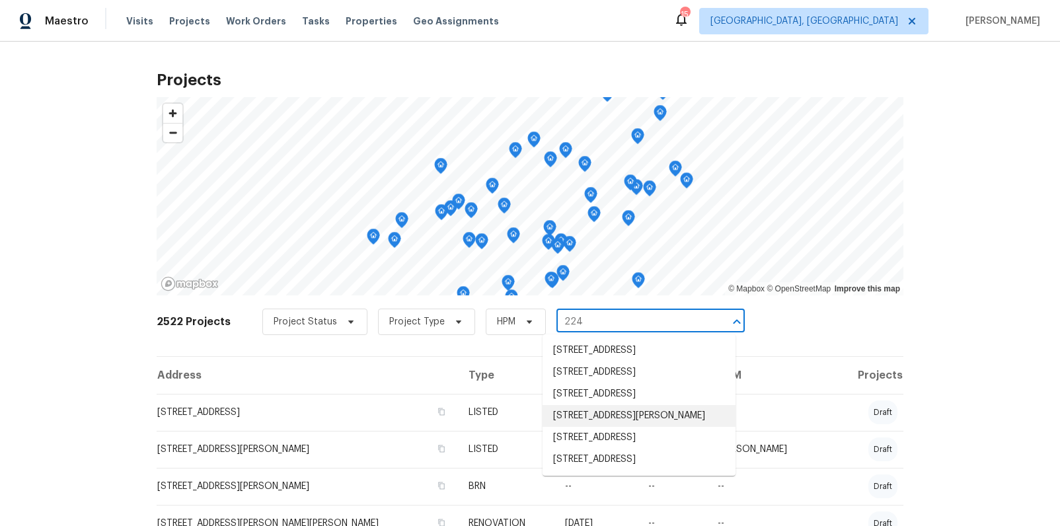
click at [597, 427] on li "[STREET_ADDRESS][PERSON_NAME]" at bounding box center [638, 416] width 193 height 22
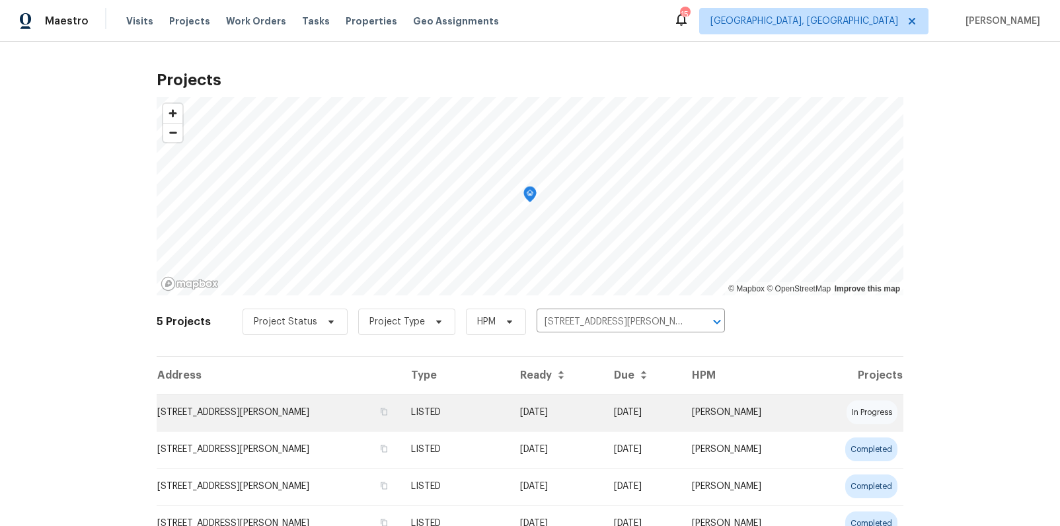
click at [218, 408] on td "[STREET_ADDRESS][PERSON_NAME]" at bounding box center [279, 412] width 244 height 37
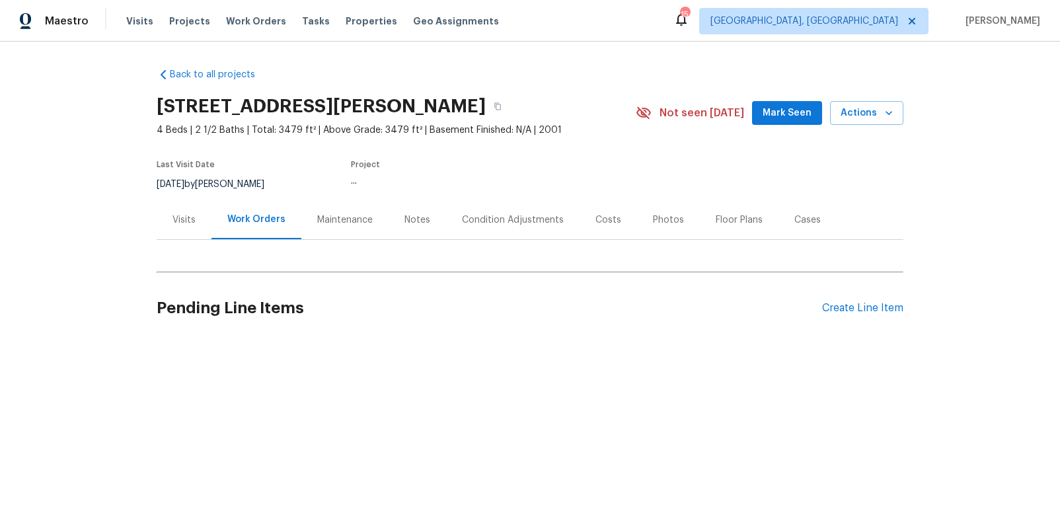
click at [184, 225] on div "Visits" at bounding box center [183, 219] width 23 height 13
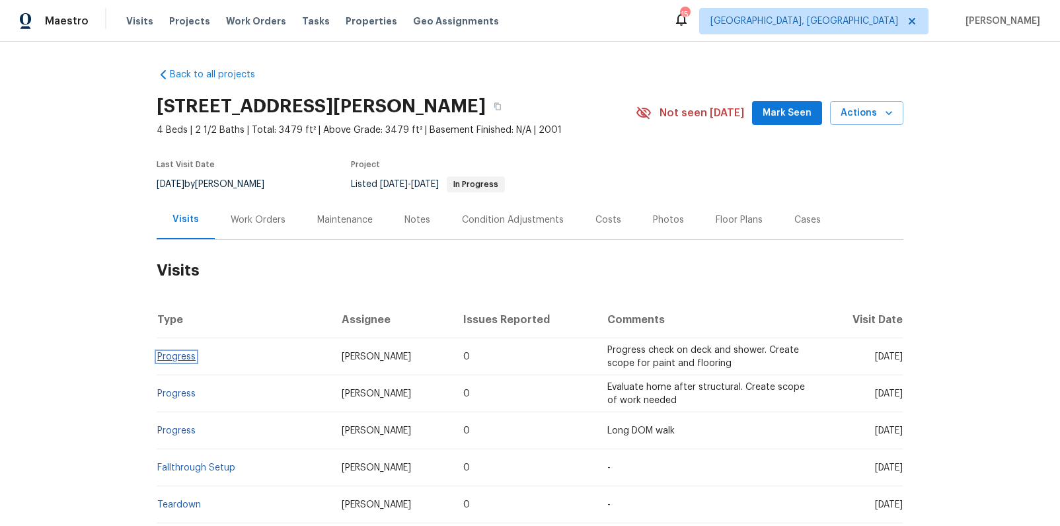
click at [173, 356] on link "Progress" at bounding box center [176, 356] width 38 height 9
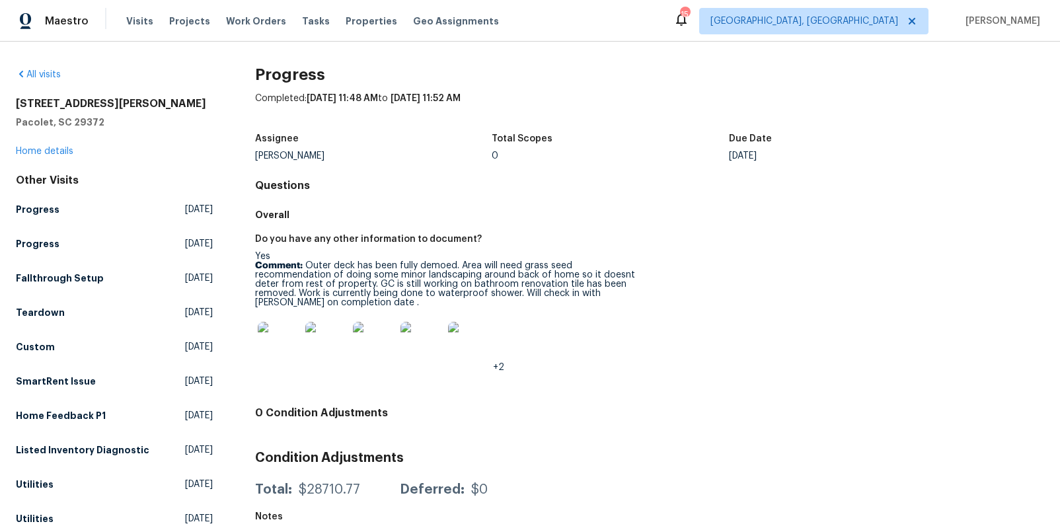
click at [277, 344] on img at bounding box center [279, 343] width 42 height 42
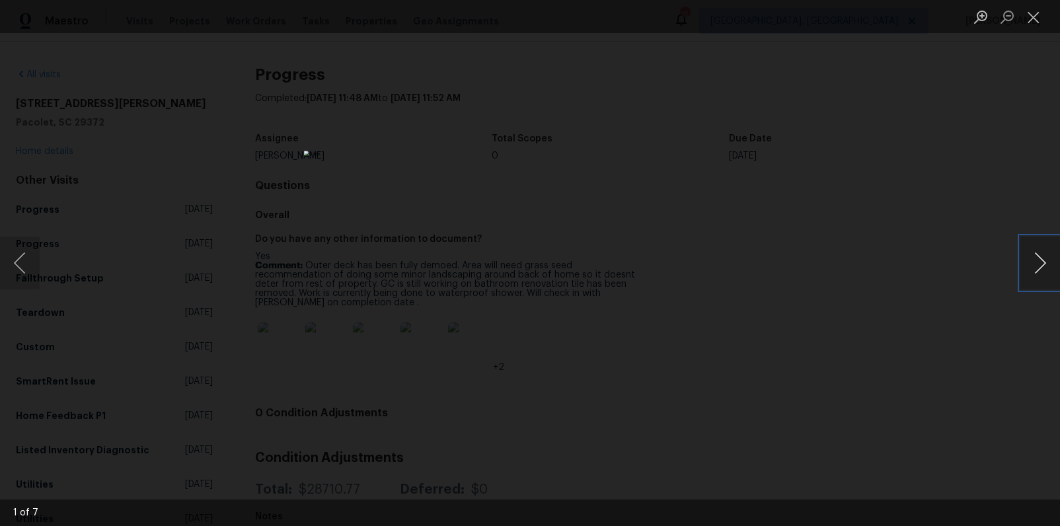
click at [1034, 256] on button "Next image" at bounding box center [1040, 263] width 40 height 53
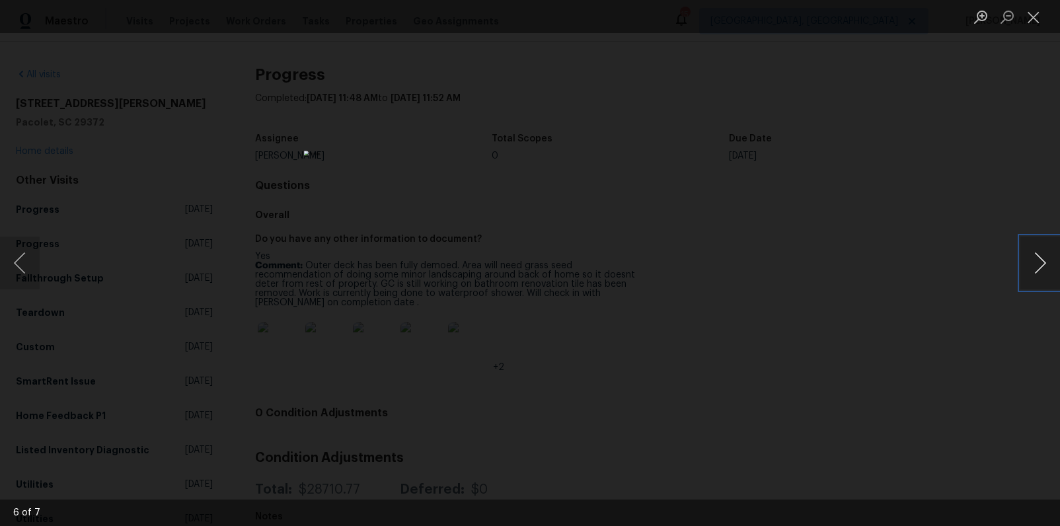
click at [1034, 256] on button "Next image" at bounding box center [1040, 263] width 40 height 53
click at [1035, 268] on button "Next image" at bounding box center [1040, 263] width 40 height 53
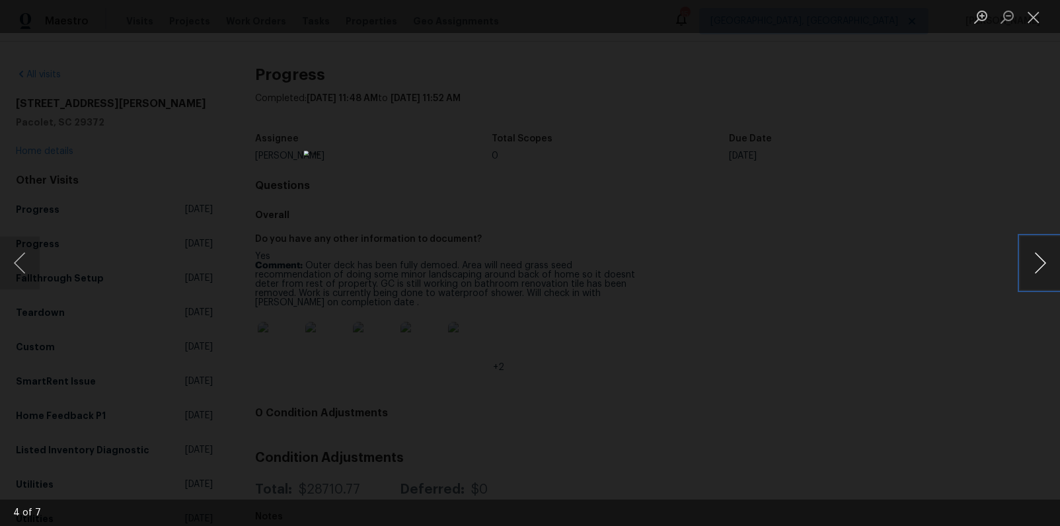
click at [1035, 268] on button "Next image" at bounding box center [1040, 263] width 40 height 53
click at [1031, 18] on button "Close lightbox" at bounding box center [1033, 16] width 26 height 23
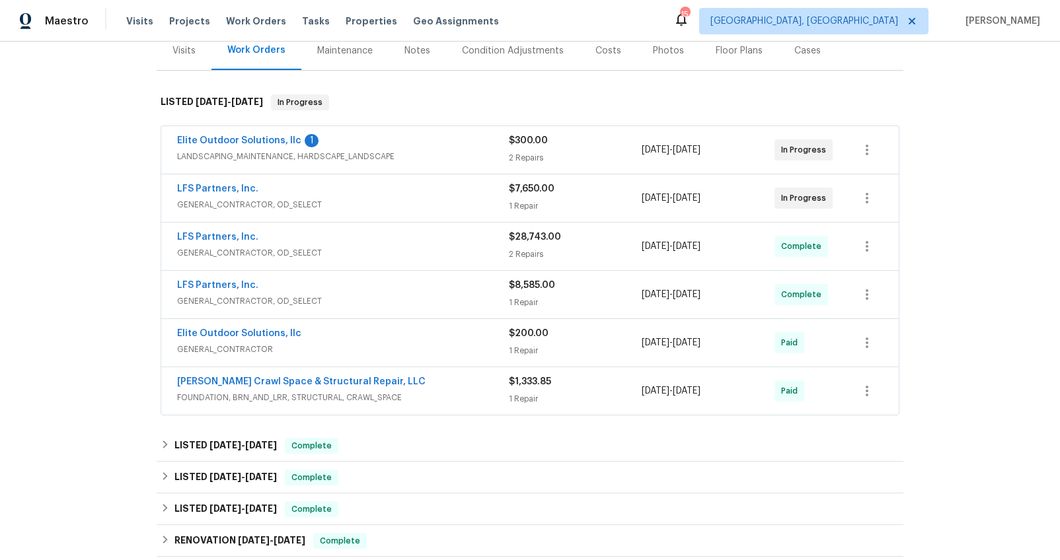
scroll to position [218, 0]
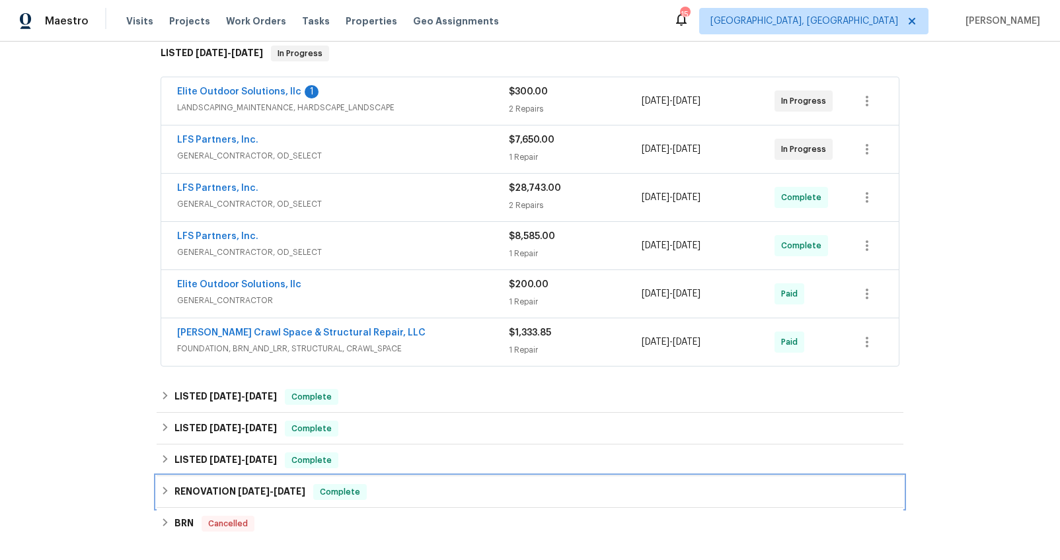
click at [183, 484] on h6 "RENOVATION 12/18/24 - 1/14/25" at bounding box center [239, 492] width 131 height 16
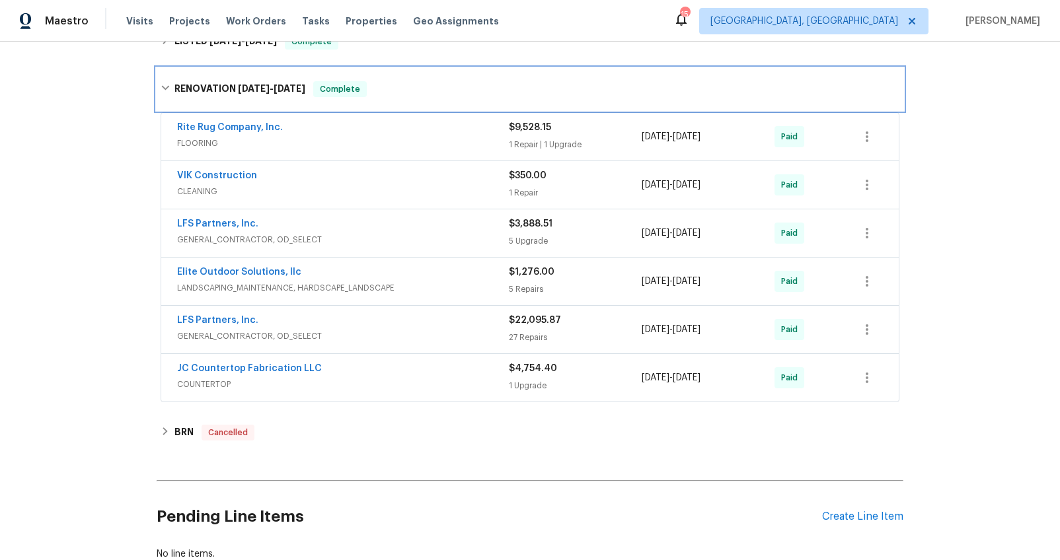
scroll to position [661, 0]
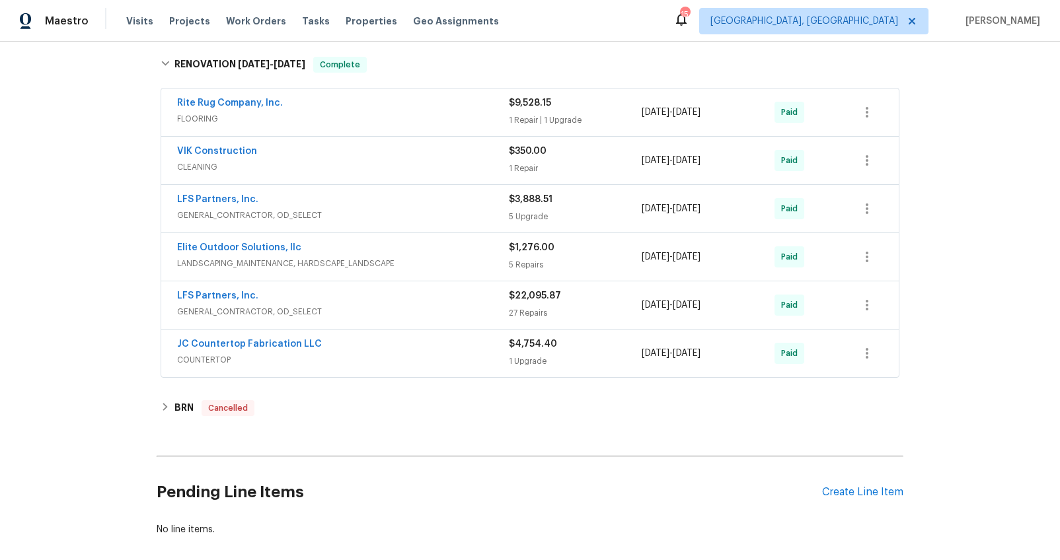
click at [322, 109] on div "Rite Rug Company, Inc." at bounding box center [343, 104] width 332 height 16
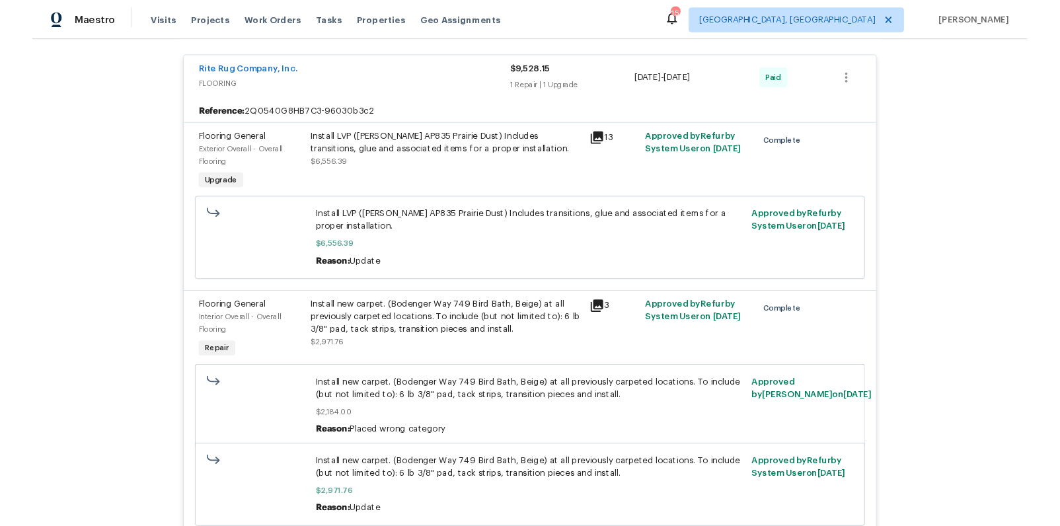
scroll to position [700, 0]
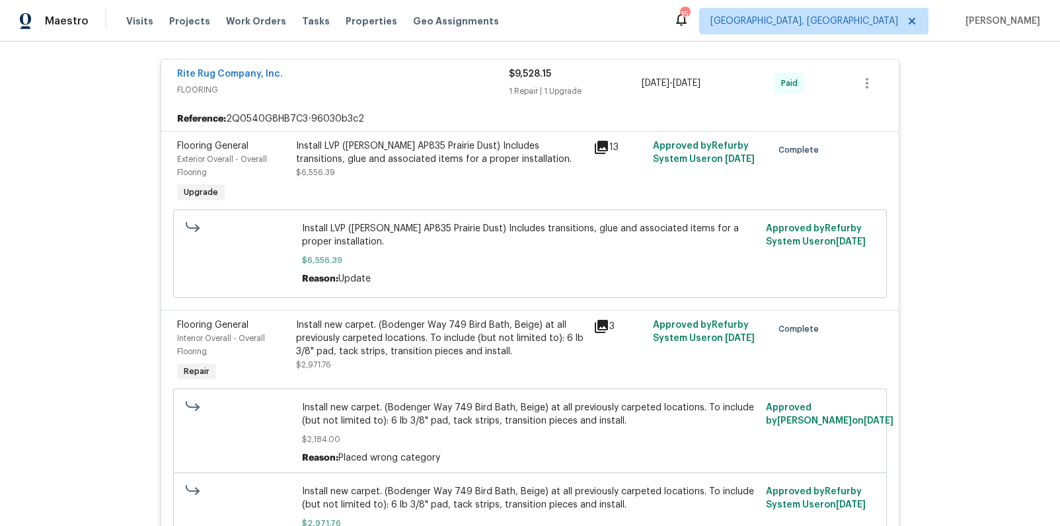
click at [595, 144] on icon at bounding box center [601, 147] width 13 height 13
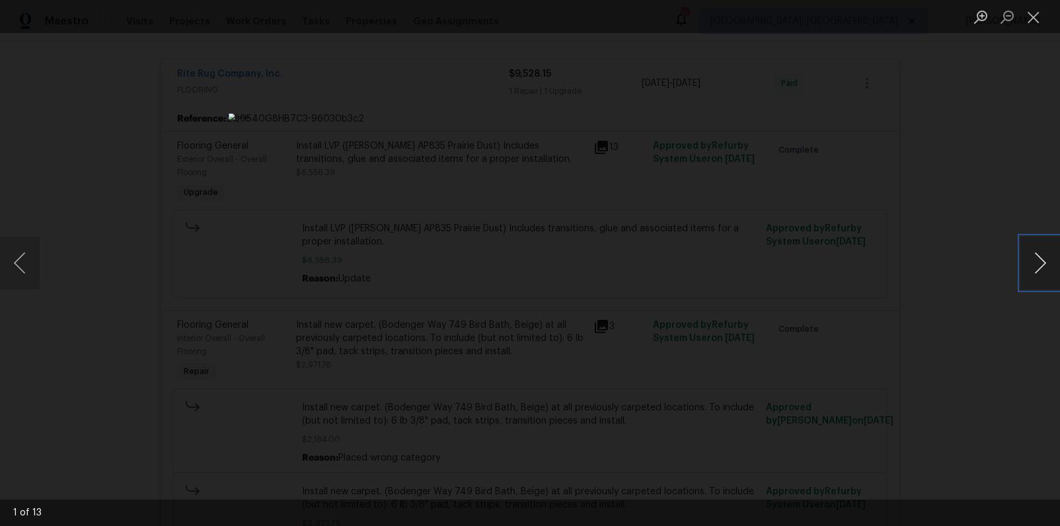
click at [1035, 263] on button "Next image" at bounding box center [1040, 263] width 40 height 53
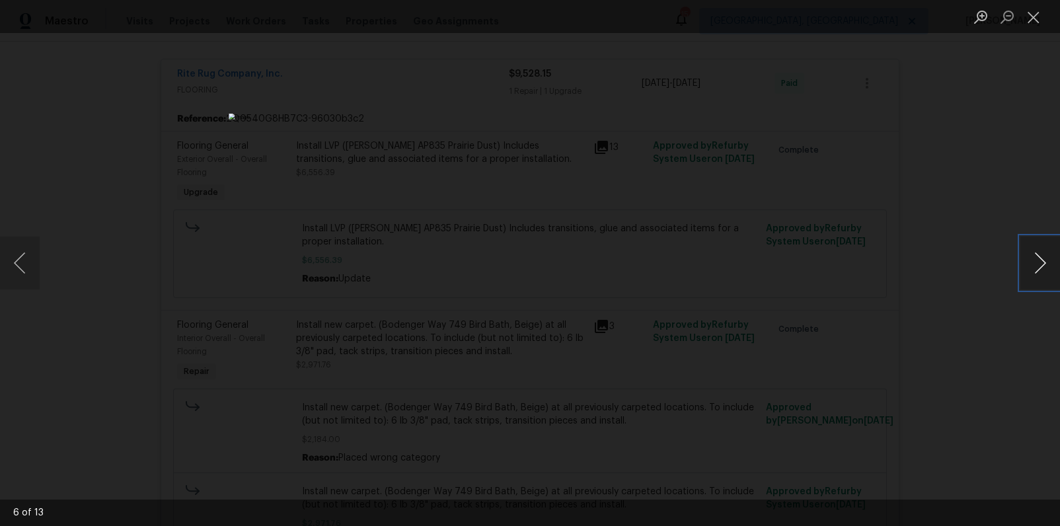
click at [1035, 263] on button "Next image" at bounding box center [1040, 263] width 40 height 53
click at [956, 276] on div "Lightbox" at bounding box center [530, 263] width 1060 height 526
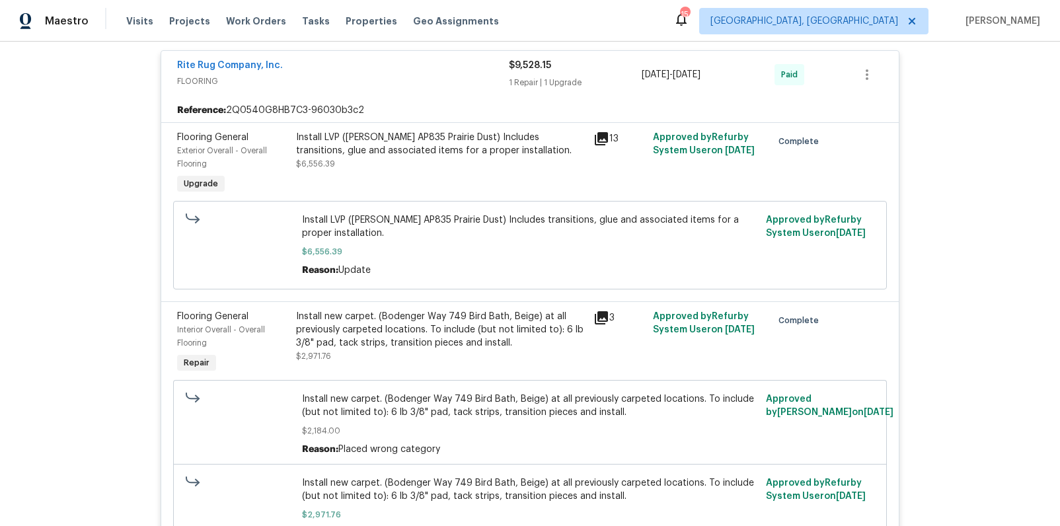
scroll to position [743, 0]
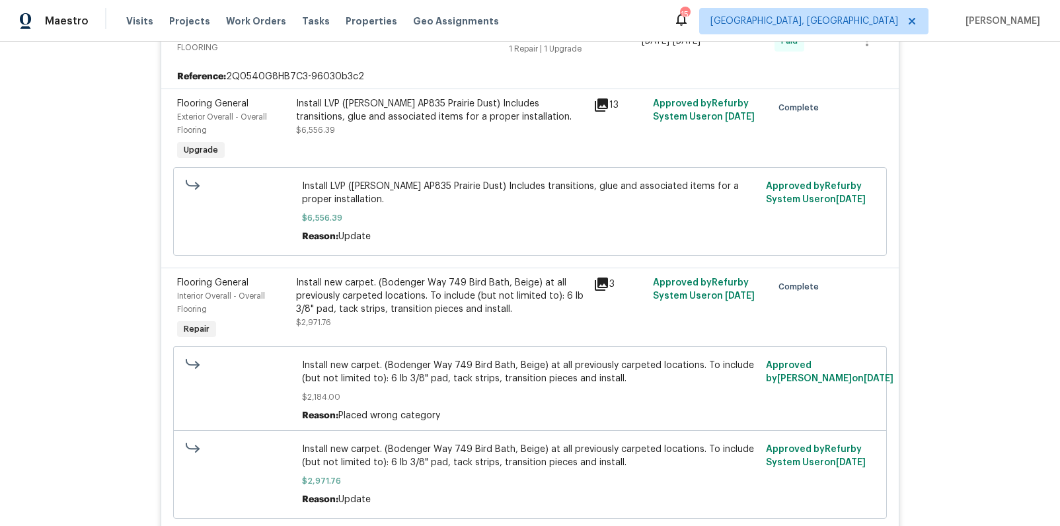
click at [596, 284] on icon at bounding box center [601, 284] width 16 height 16
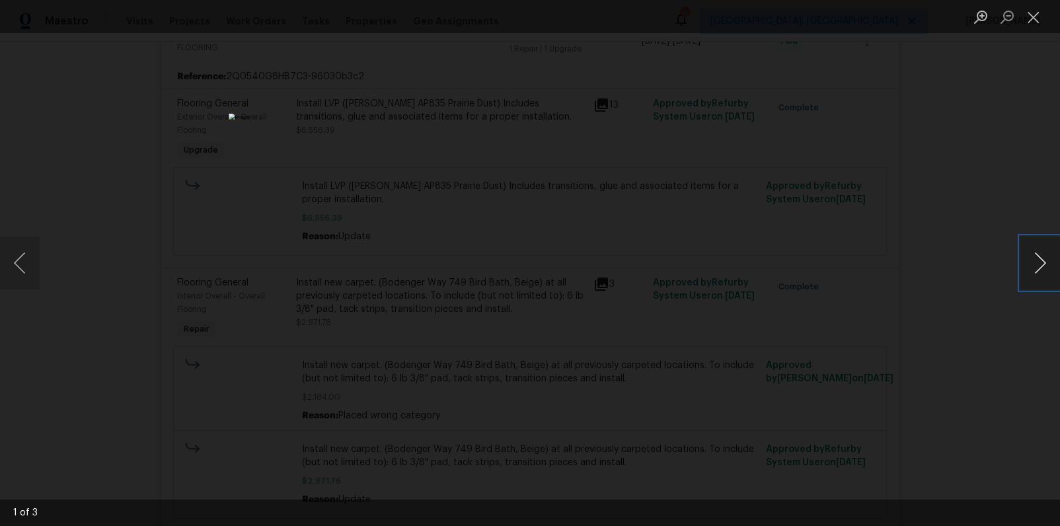
click at [1030, 259] on button "Next image" at bounding box center [1040, 263] width 40 height 53
click at [926, 336] on div "Lightbox" at bounding box center [530, 263] width 1060 height 526
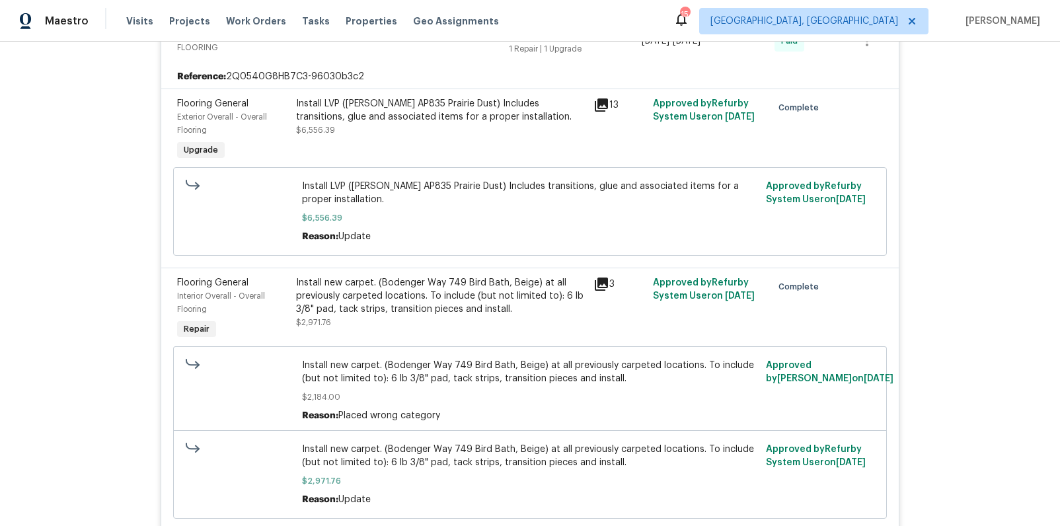
click at [449, 124] on div "Install LVP (Knighton AP835 Prairie Dust) Includes transitions, glue and associ…" at bounding box center [440, 117] width 289 height 40
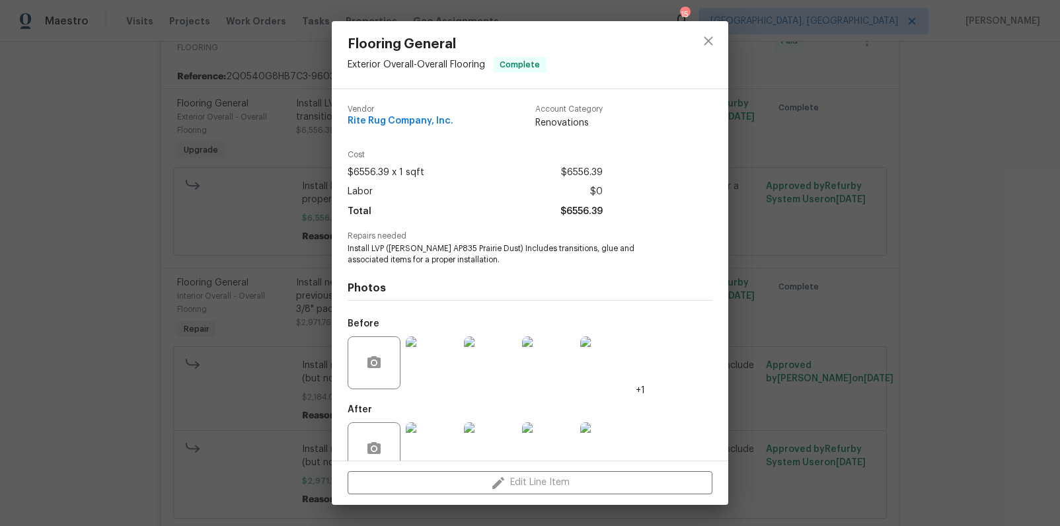
scroll to position [29, 0]
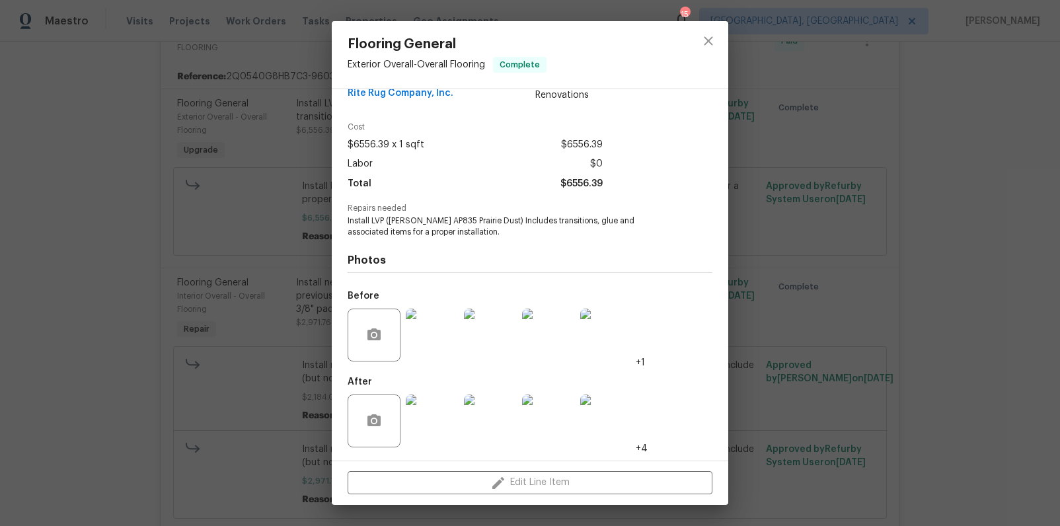
click at [484, 340] on img at bounding box center [490, 335] width 53 height 53
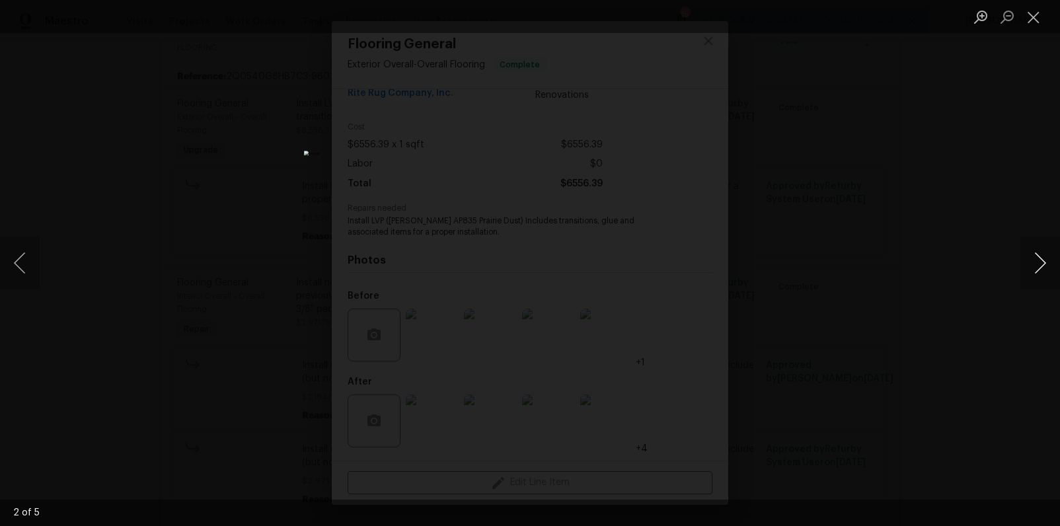
click at [1035, 258] on button "Next image" at bounding box center [1040, 263] width 40 height 53
click at [1046, 257] on button "Next image" at bounding box center [1040, 263] width 40 height 53
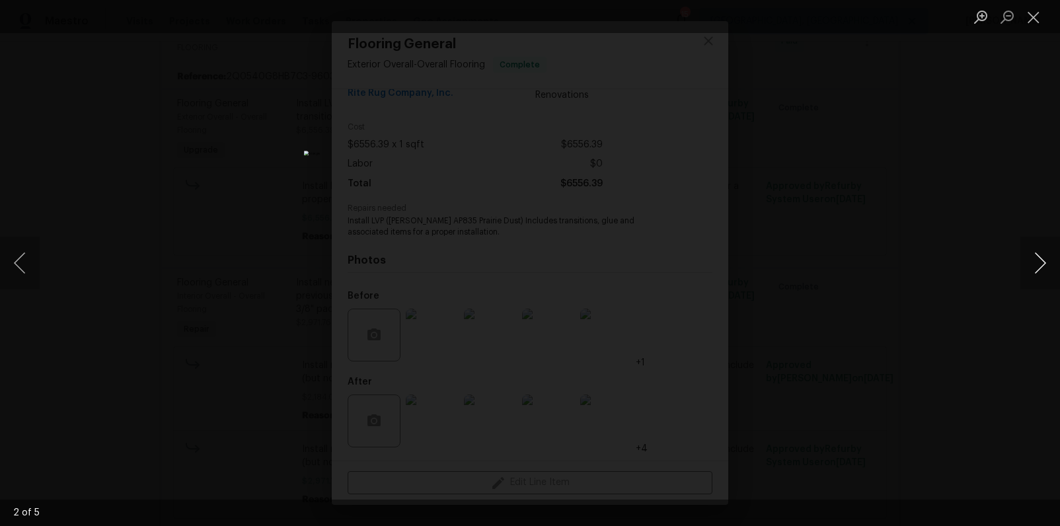
click at [1044, 258] on button "Next image" at bounding box center [1040, 263] width 40 height 53
click at [21, 258] on button "Previous image" at bounding box center [20, 263] width 40 height 53
click at [1040, 270] on button "Next image" at bounding box center [1040, 263] width 40 height 53
click at [1038, 267] on button "Next image" at bounding box center [1040, 263] width 40 height 53
click at [955, 291] on div "Lightbox" at bounding box center [530, 263] width 1060 height 526
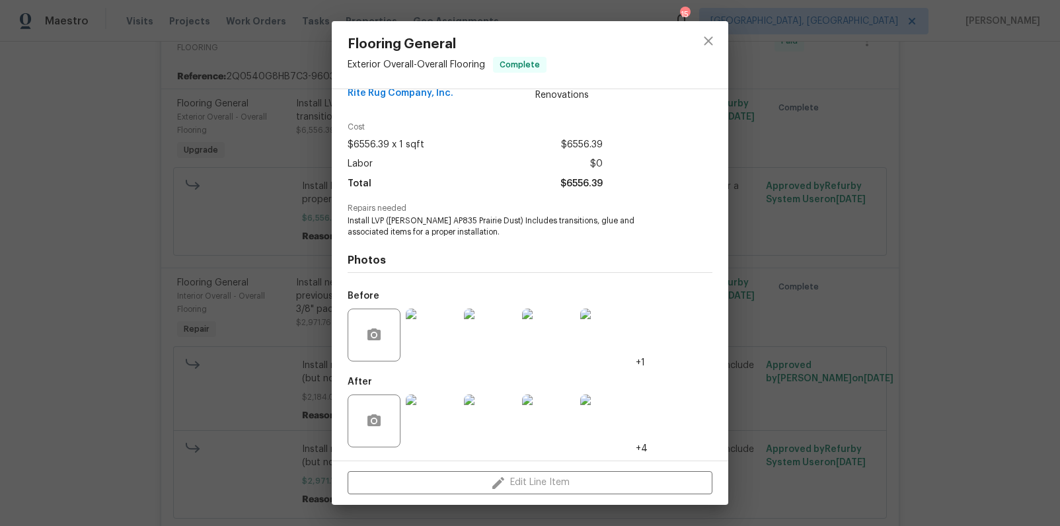
click at [906, 313] on div "Flooring General Exterior Overall - Overall Flooring Complete Vendor Rite Rug C…" at bounding box center [530, 263] width 1060 height 526
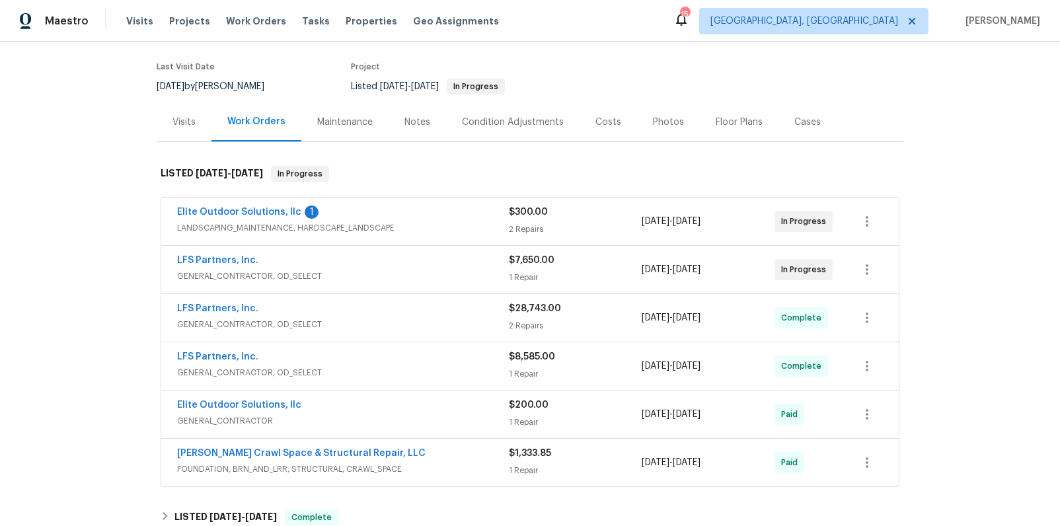
scroll to position [0, 0]
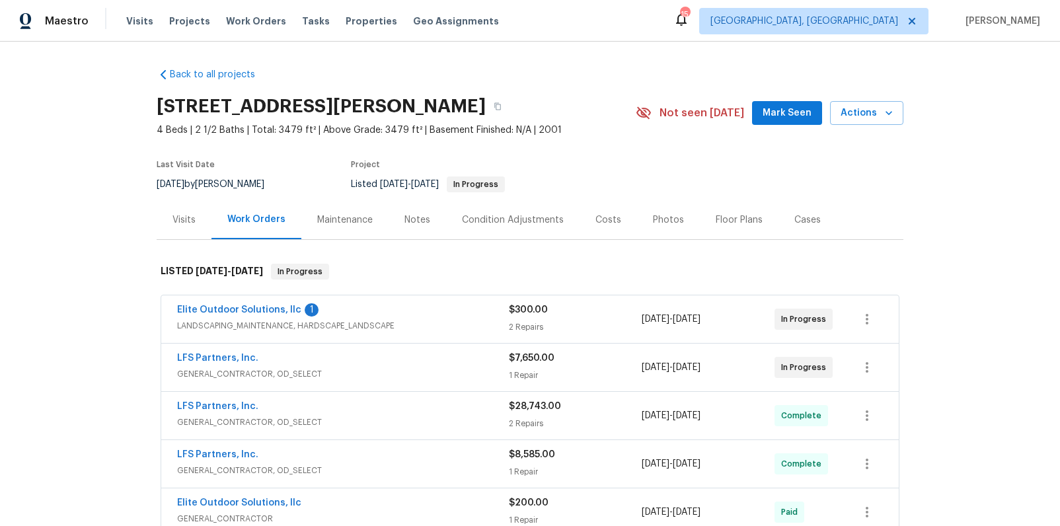
click at [605, 221] on div "Costs" at bounding box center [608, 219] width 26 height 13
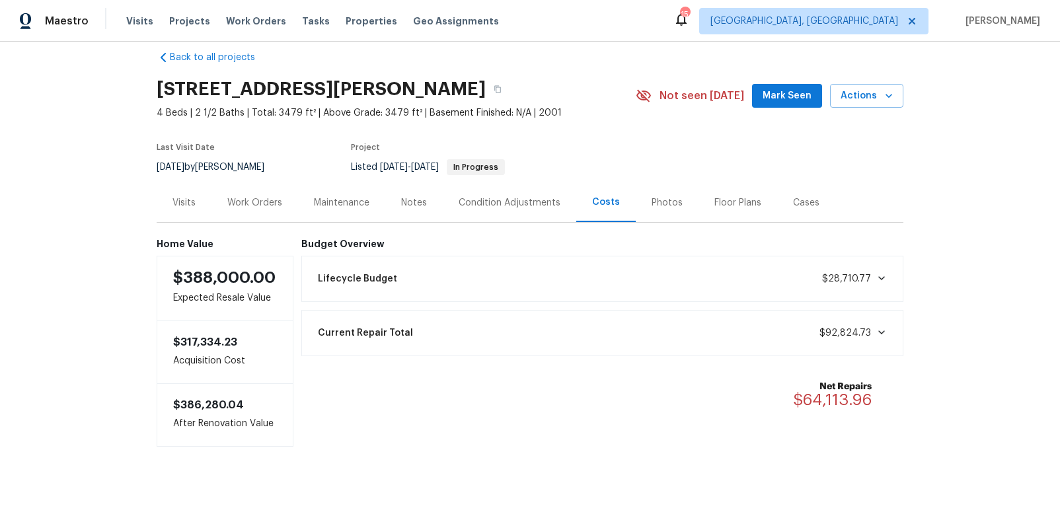
scroll to position [24, 0]
click at [255, 198] on div "Work Orders" at bounding box center [254, 202] width 55 height 13
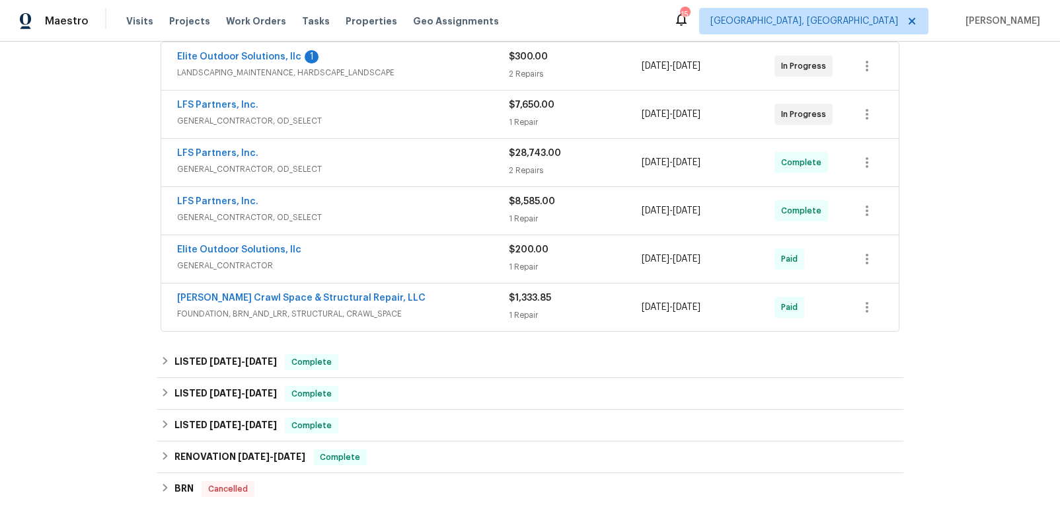
scroll to position [441, 0]
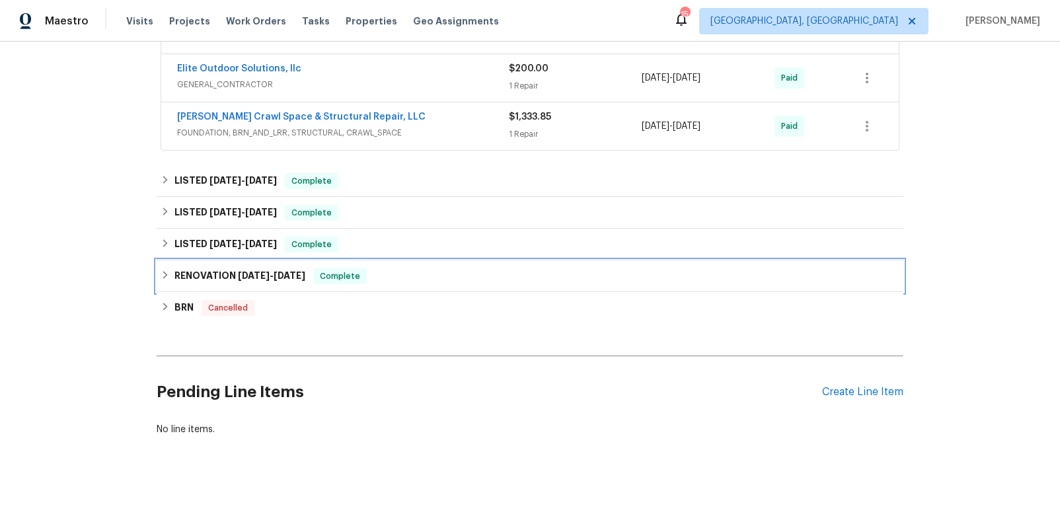
click at [207, 268] on h6 "RENOVATION 12/18/24 - 1/14/25" at bounding box center [239, 276] width 131 height 16
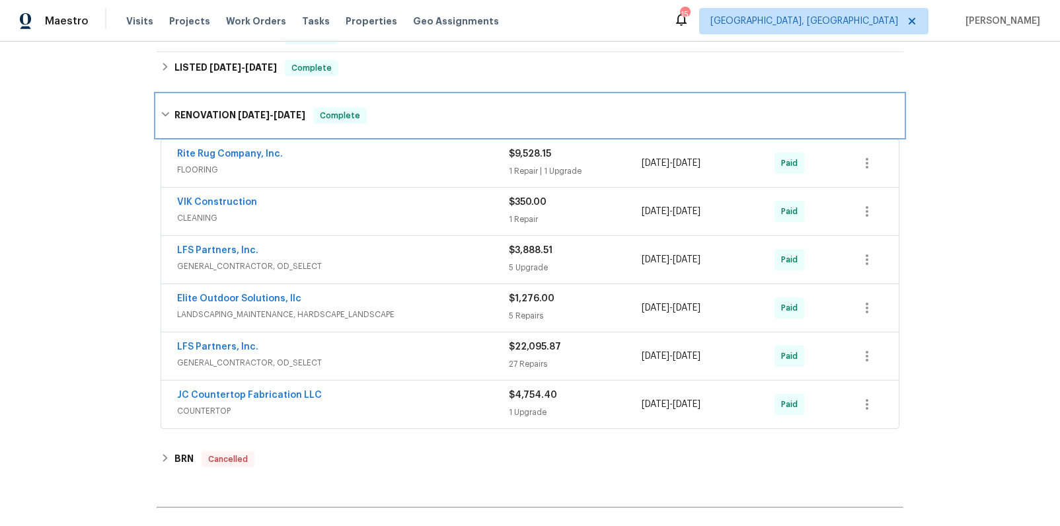
scroll to position [636, 0]
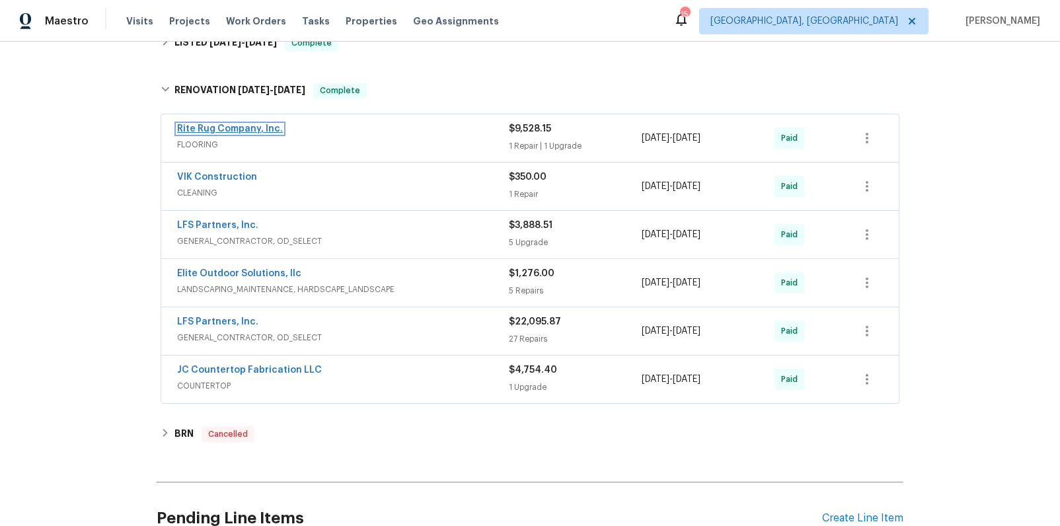
click at [262, 128] on link "Rite Rug Company, Inc." at bounding box center [230, 128] width 106 height 9
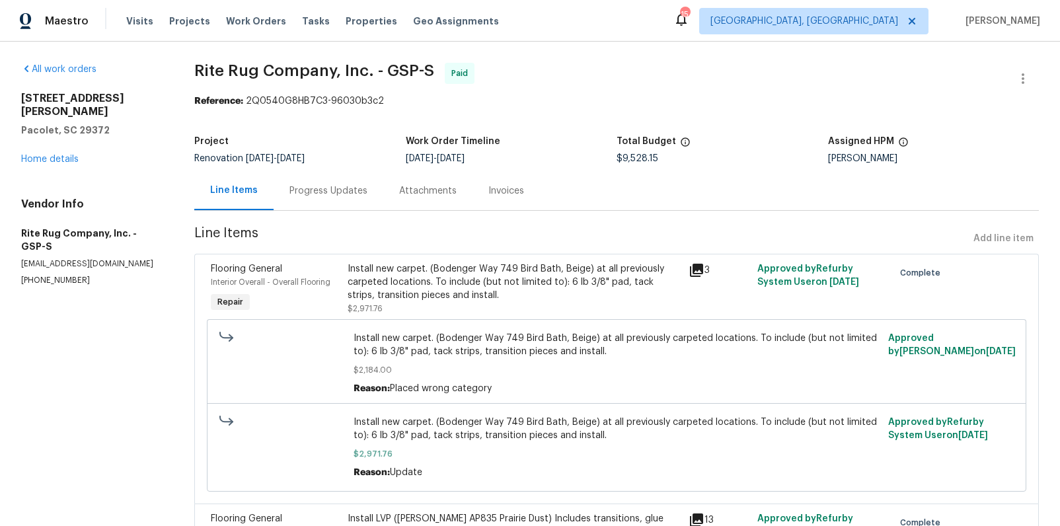
click at [357, 180] on div "Progress Updates" at bounding box center [328, 190] width 110 height 39
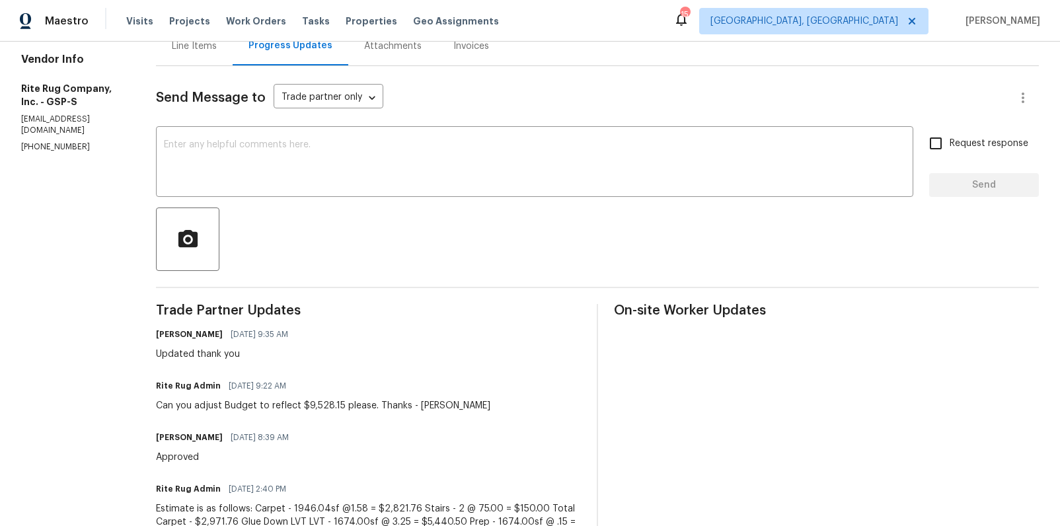
scroll to position [62, 0]
